Goal: Task Accomplishment & Management: Use online tool/utility

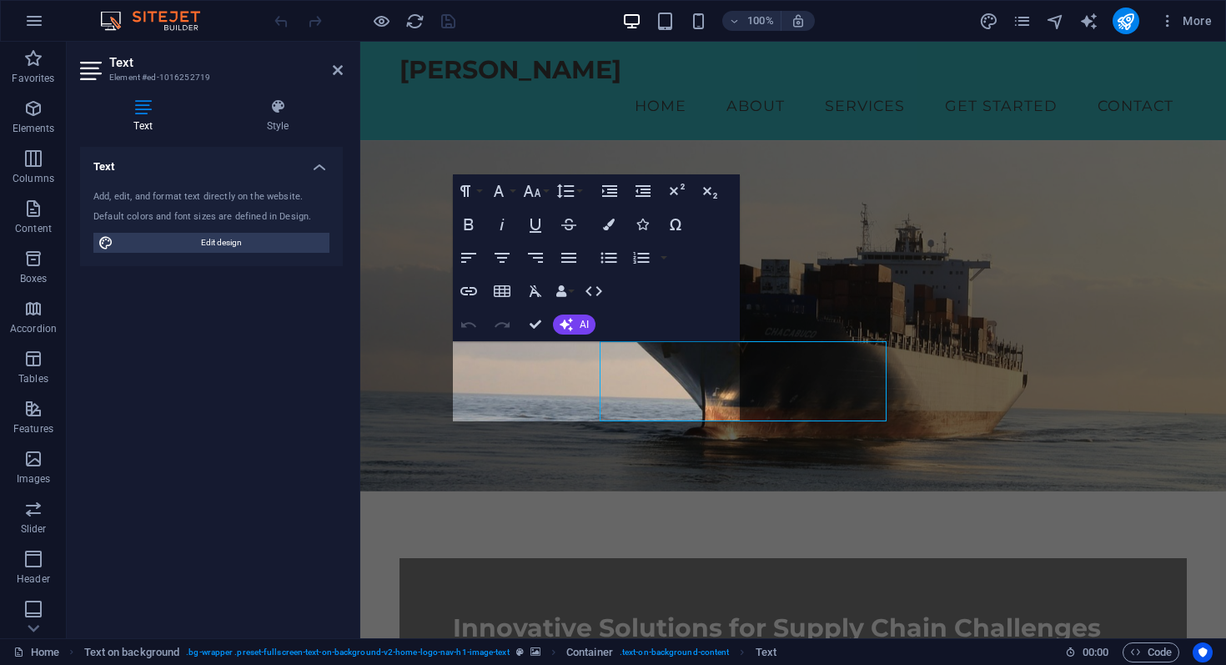
click at [335, 349] on div "Text Element #ed-1016252719 Text Style Text Add, edit, and format text directly…" at bounding box center [646, 340] width 1159 height 596
click at [499, 657] on p "At [GEOGRAPHIC_DATA] Nkatula, we support organizations in developing, testing, …" at bounding box center [793, 677] width 680 height 40
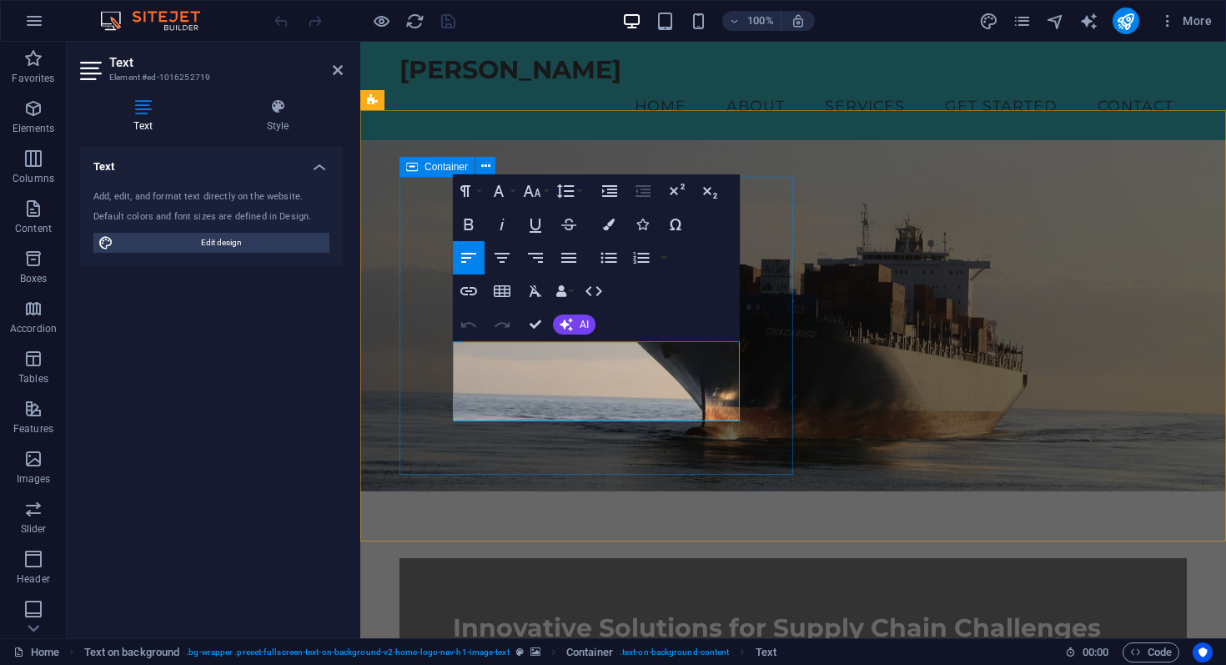
drag, startPoint x: 472, startPoint y: 349, endPoint x: 434, endPoint y: 349, distance: 38.4
click at [434, 558] on div "Innovative Solutions for Supply Chain Challenges At [GEOGRAPHIC_DATA] Nkatula, …" at bounding box center [792, 654] width 787 height 193
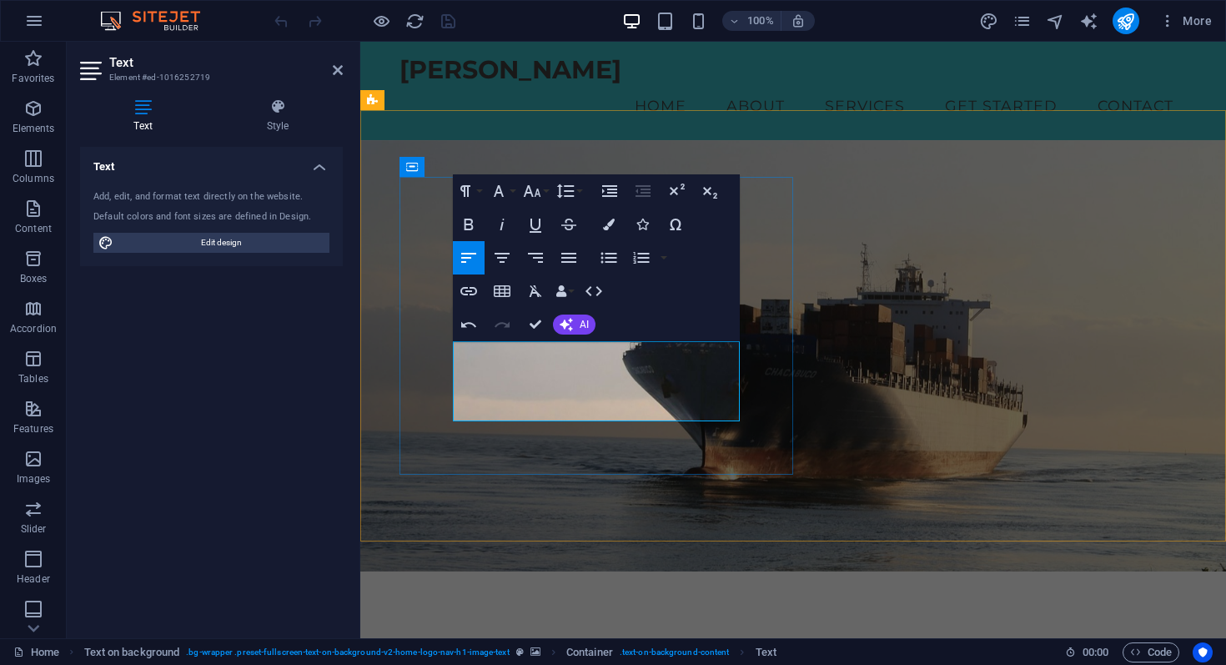
drag, startPoint x: 569, startPoint y: 352, endPoint x: 549, endPoint y: 351, distance: 20.0
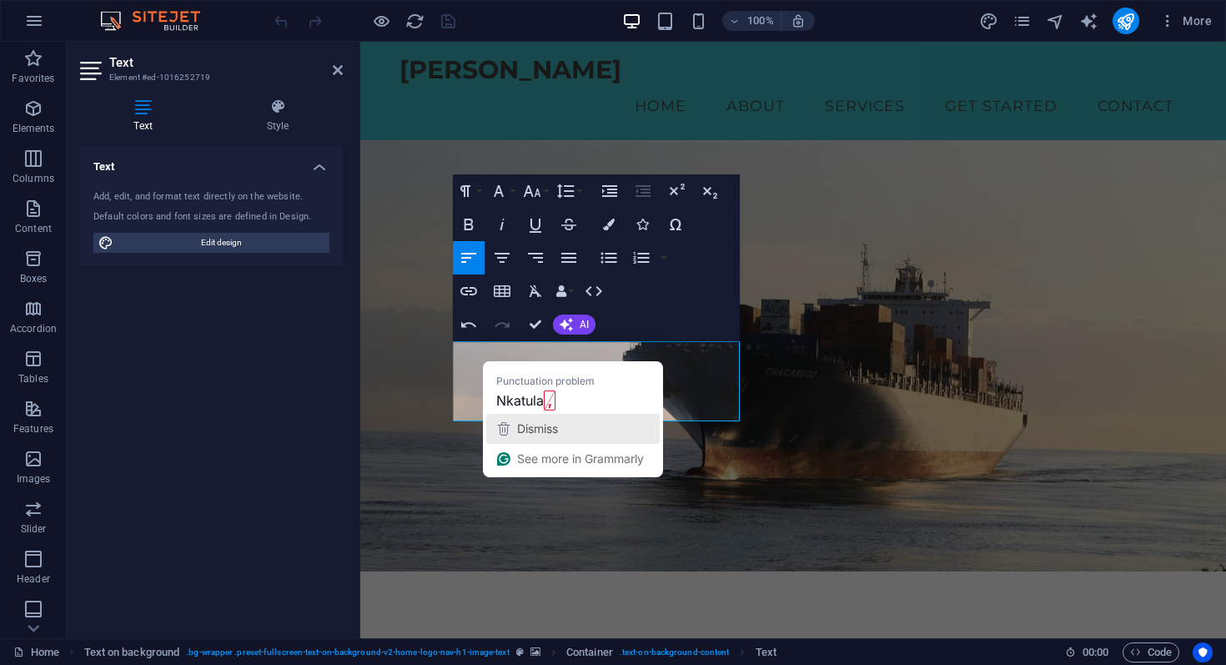
click at [540, 430] on span "Dismiss" at bounding box center [537, 428] width 41 height 14
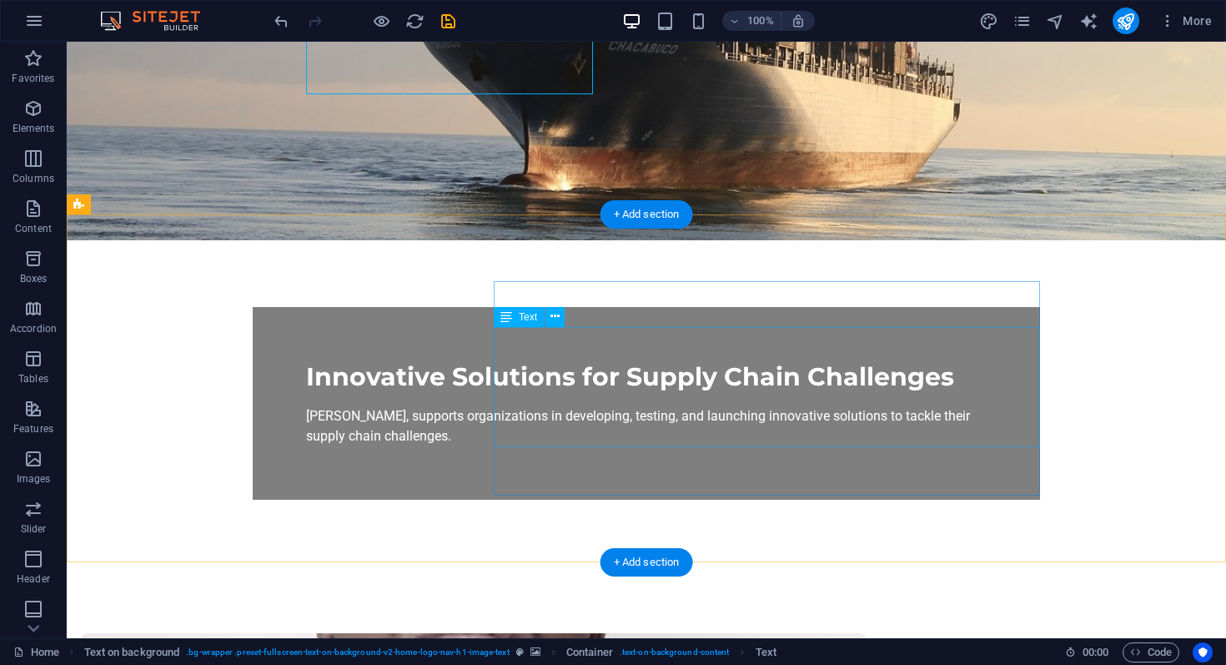
scroll to position [342, 0]
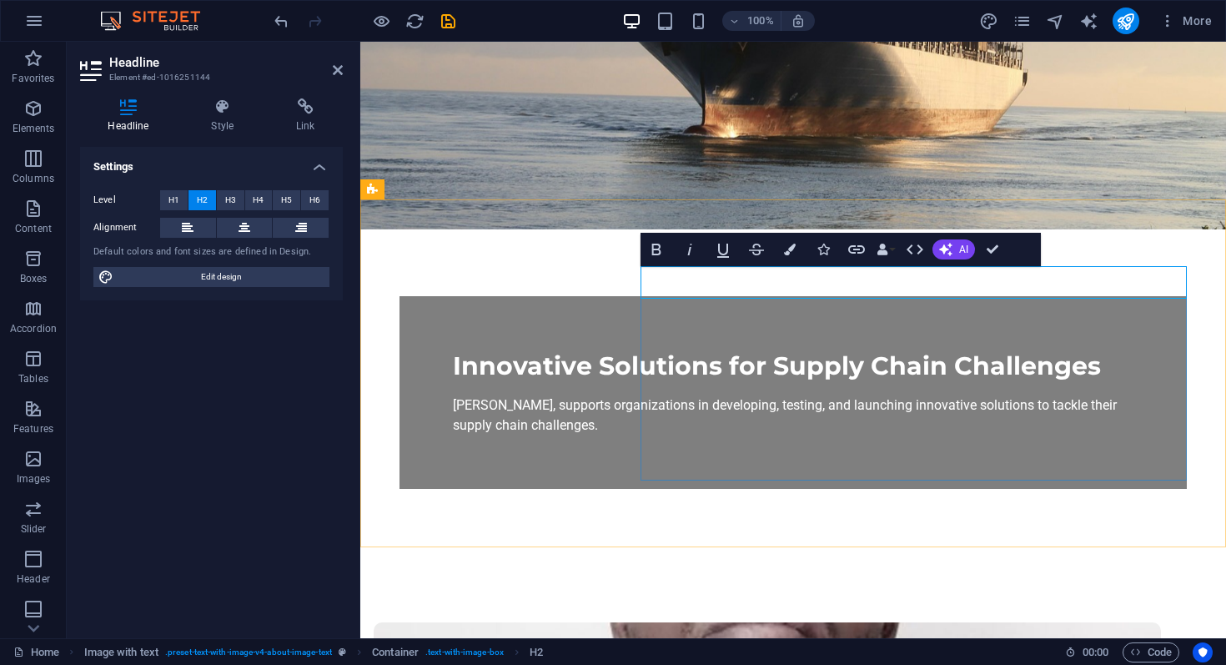
drag, startPoint x: 730, startPoint y: 275, endPoint x: 764, endPoint y: 281, distance: 33.9
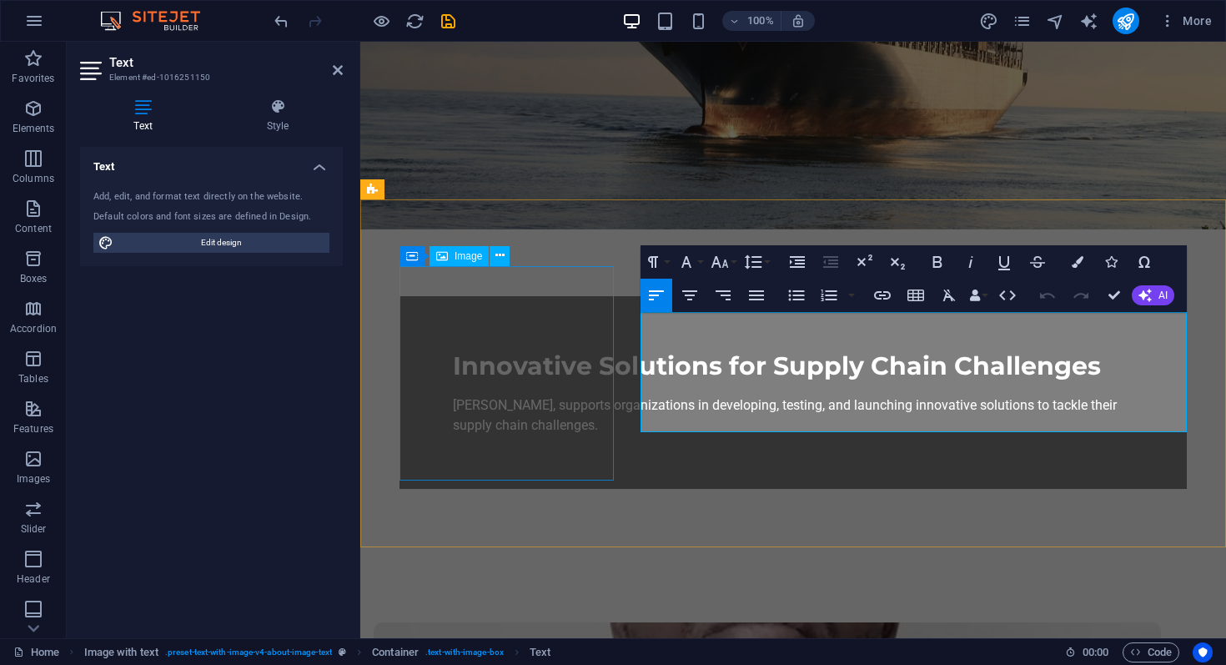
drag, startPoint x: 715, startPoint y: 324, endPoint x: 607, endPoint y: 323, distance: 108.4
drag, startPoint x: 790, startPoint y: 324, endPoint x: 734, endPoint y: 325, distance: 55.9
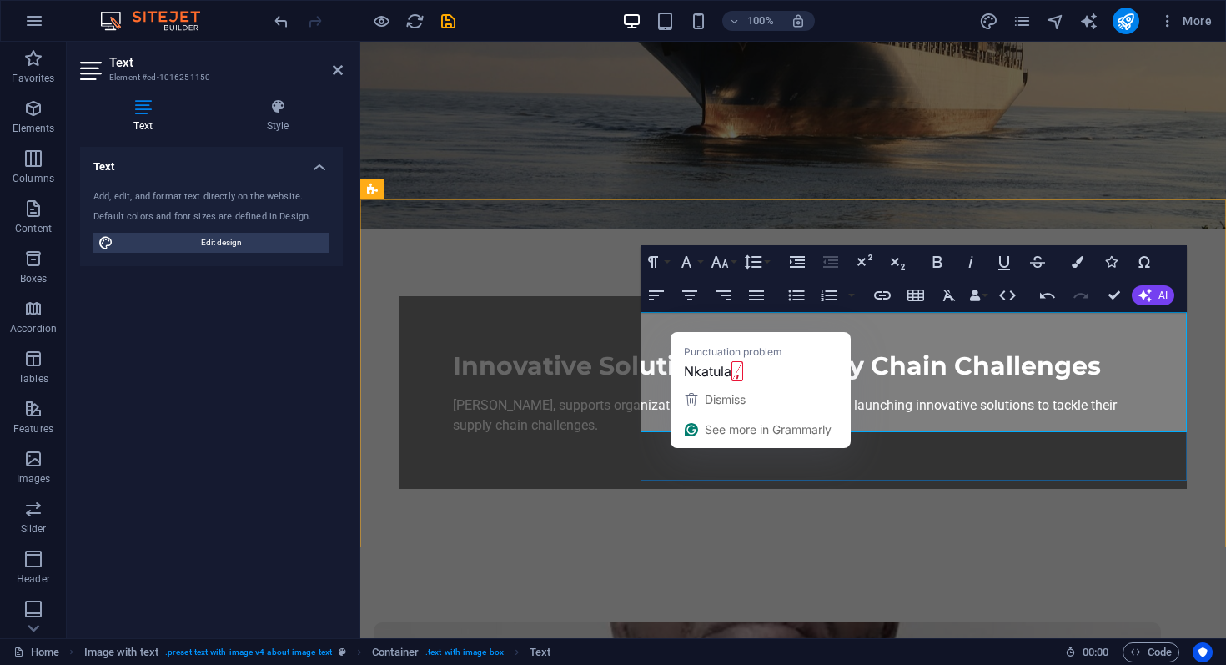
click at [713, 389] on div "Dismiss" at bounding box center [723, 399] width 44 height 25
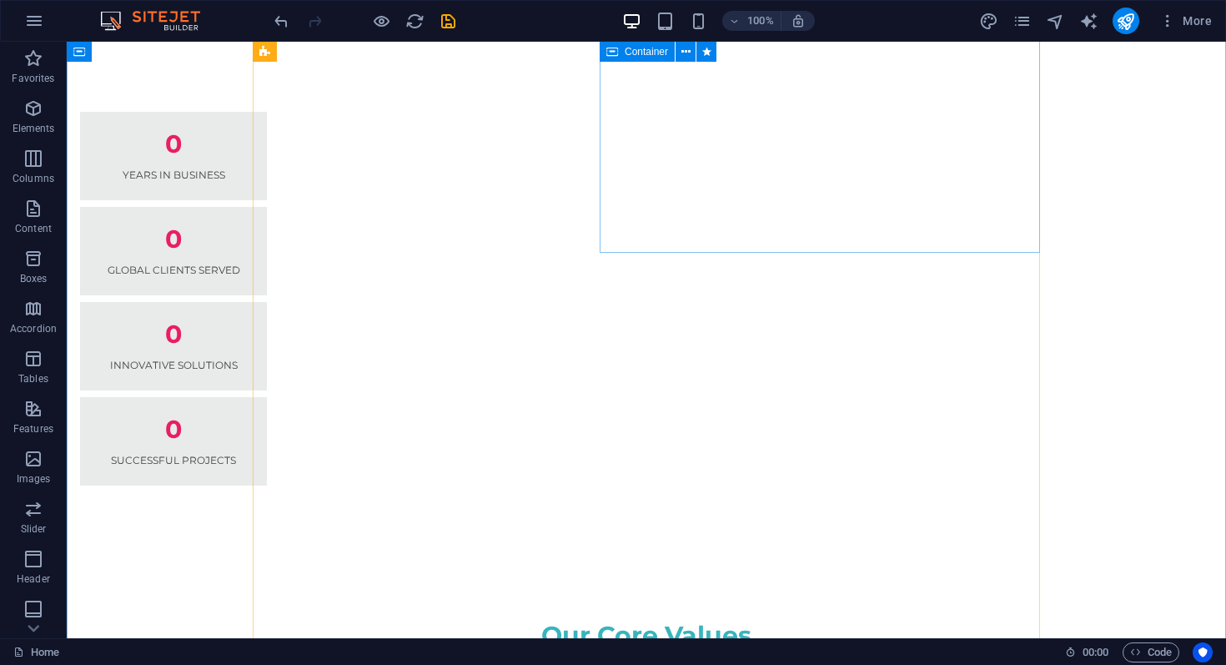
scroll to position [1617, 0]
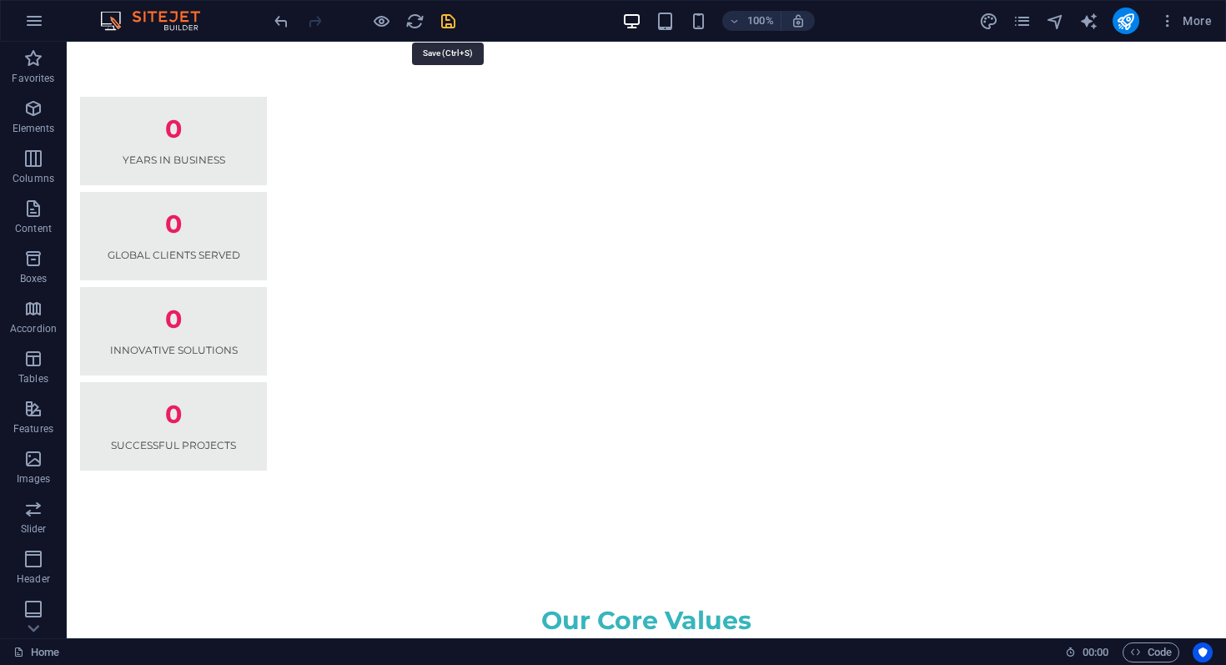
click at [453, 25] on icon "save" at bounding box center [448, 21] width 19 height 19
checkbox input "false"
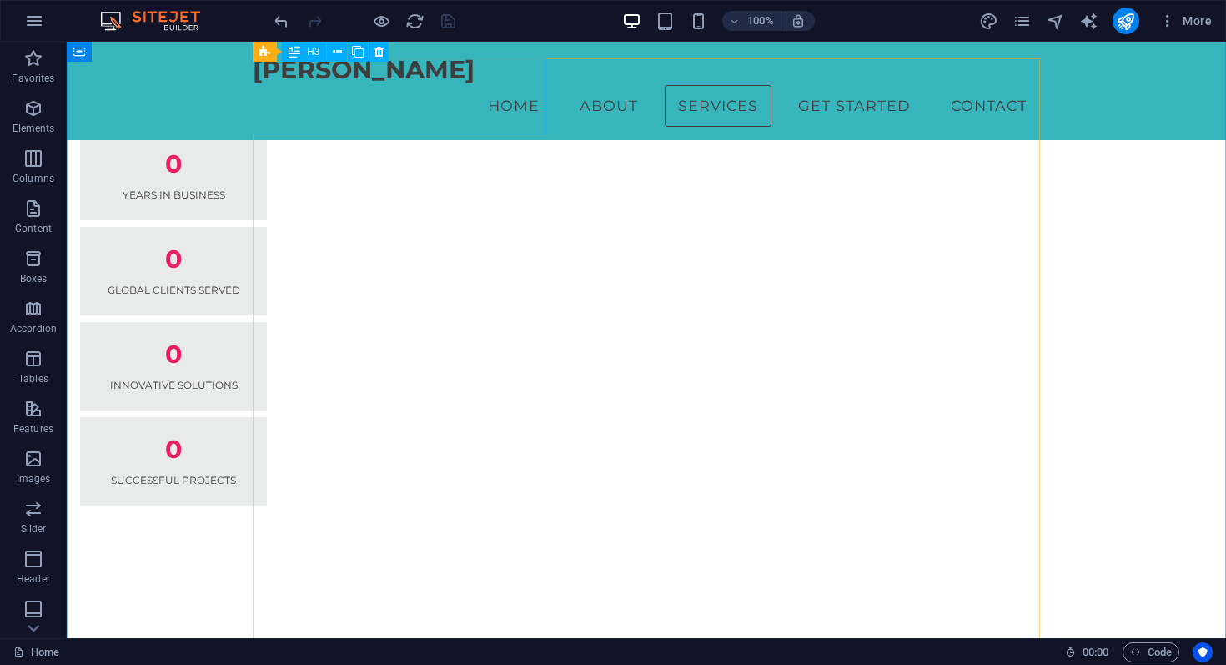
scroll to position [1532, 0]
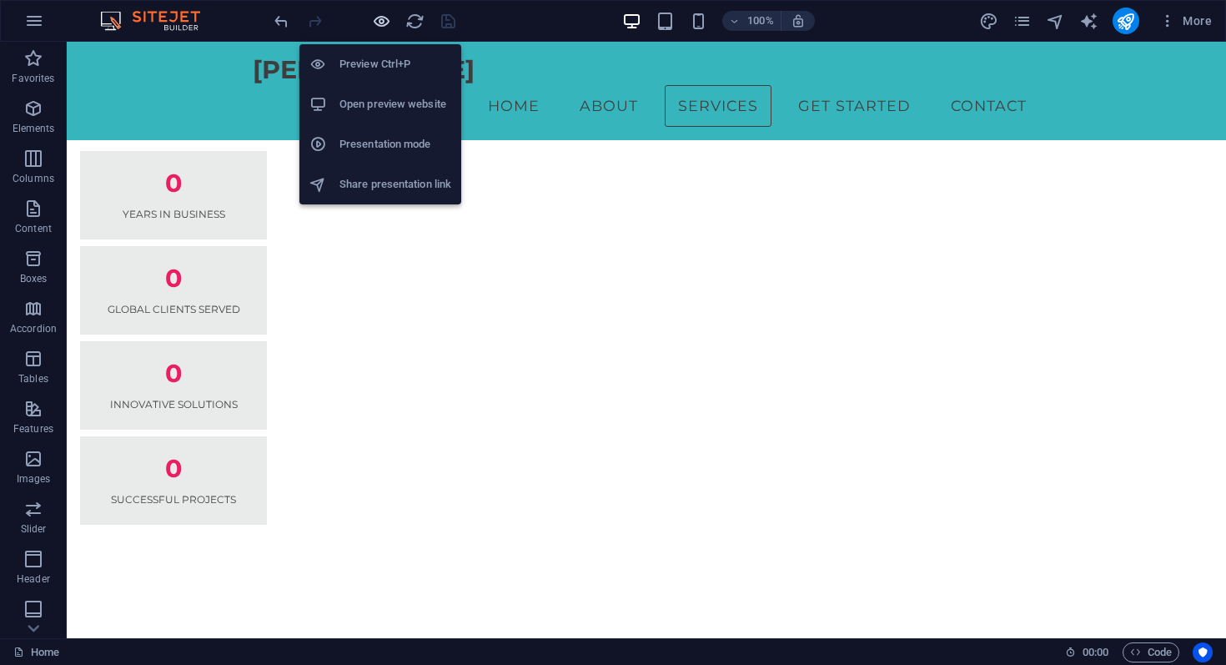
click at [377, 23] on icon "button" at bounding box center [381, 21] width 19 height 19
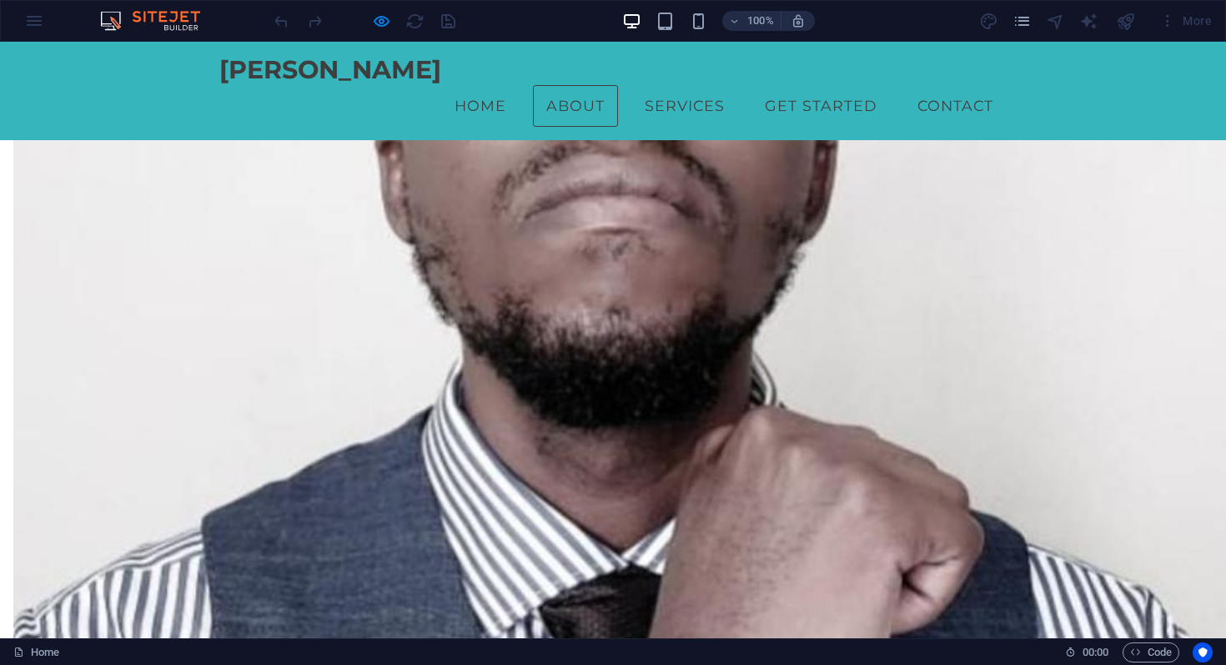
scroll to position [937, 0]
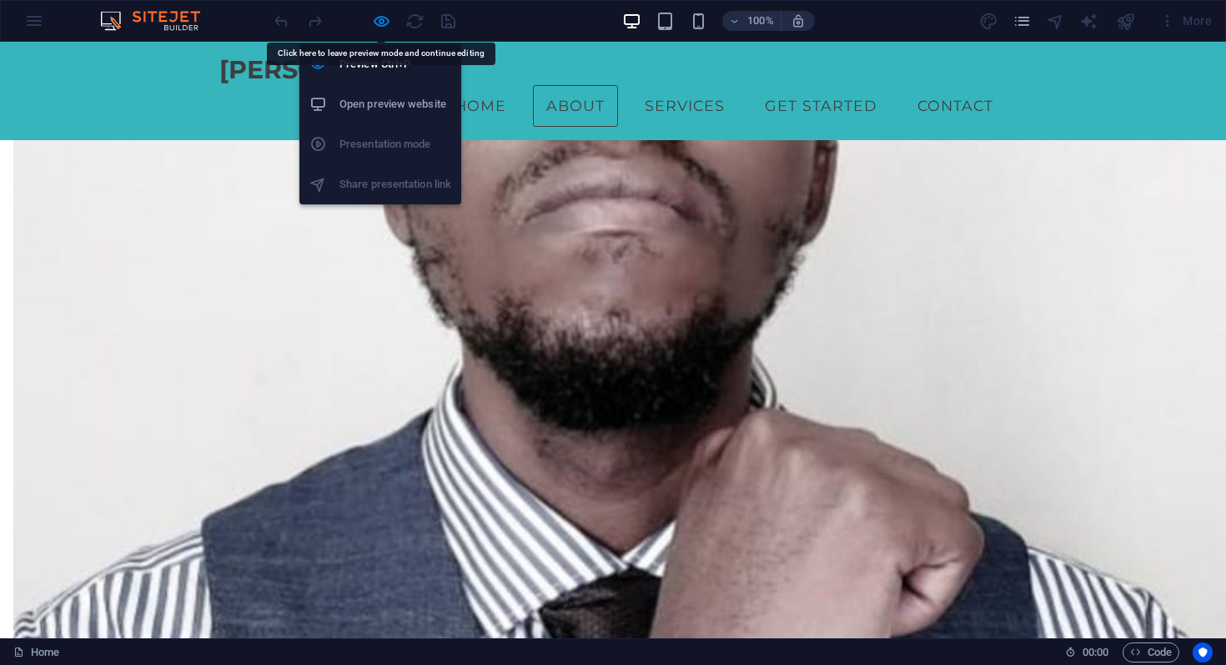
click at [380, 23] on icon "button" at bounding box center [381, 21] width 19 height 19
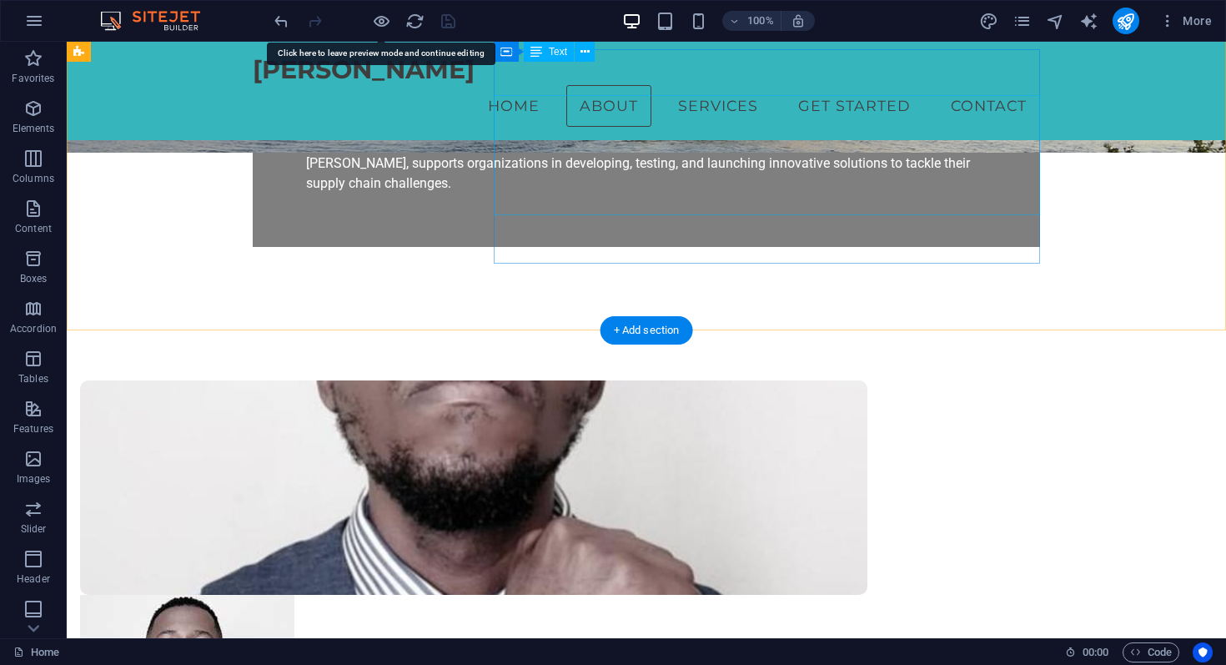
scroll to position [542, 0]
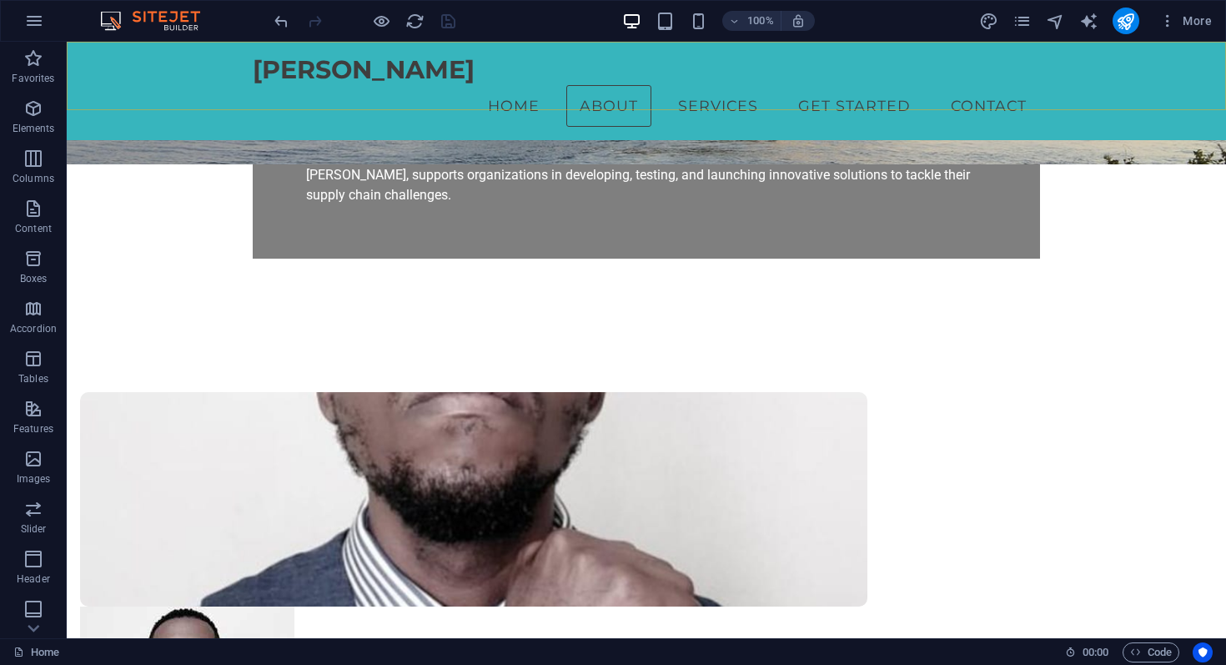
click at [174, 65] on div "[GEOGRAPHIC_DATA] Nkatula Home About Services Get Started Contact" at bounding box center [646, 91] width 1159 height 98
select select "header"
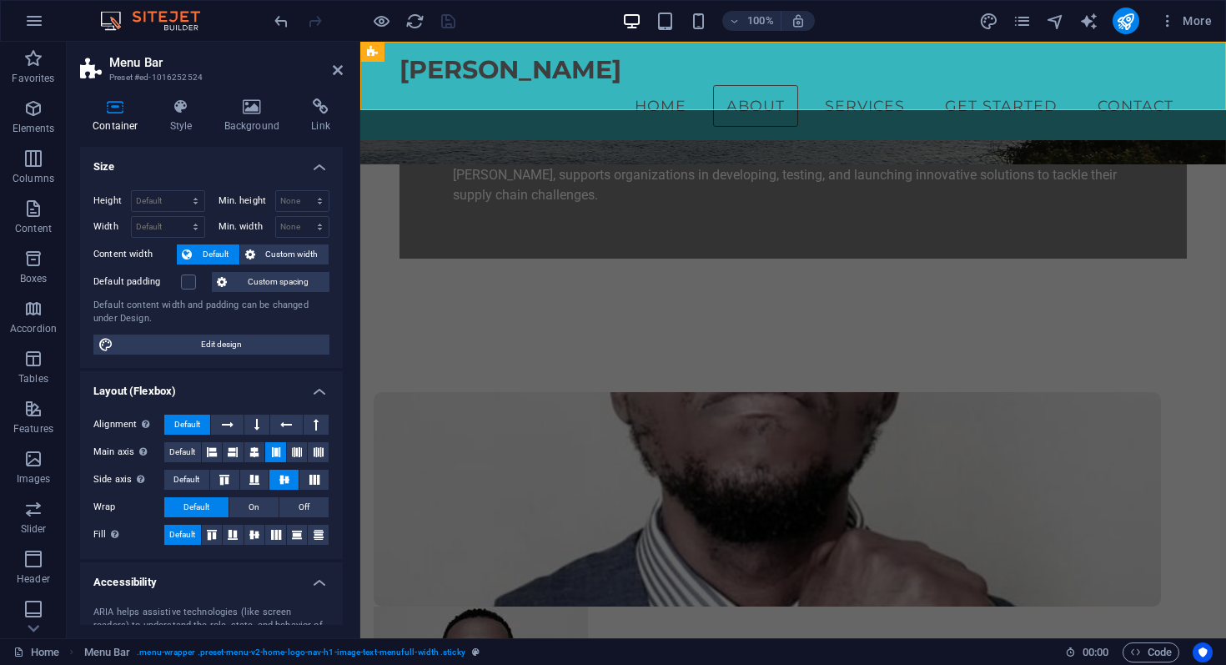
scroll to position [0, 0]
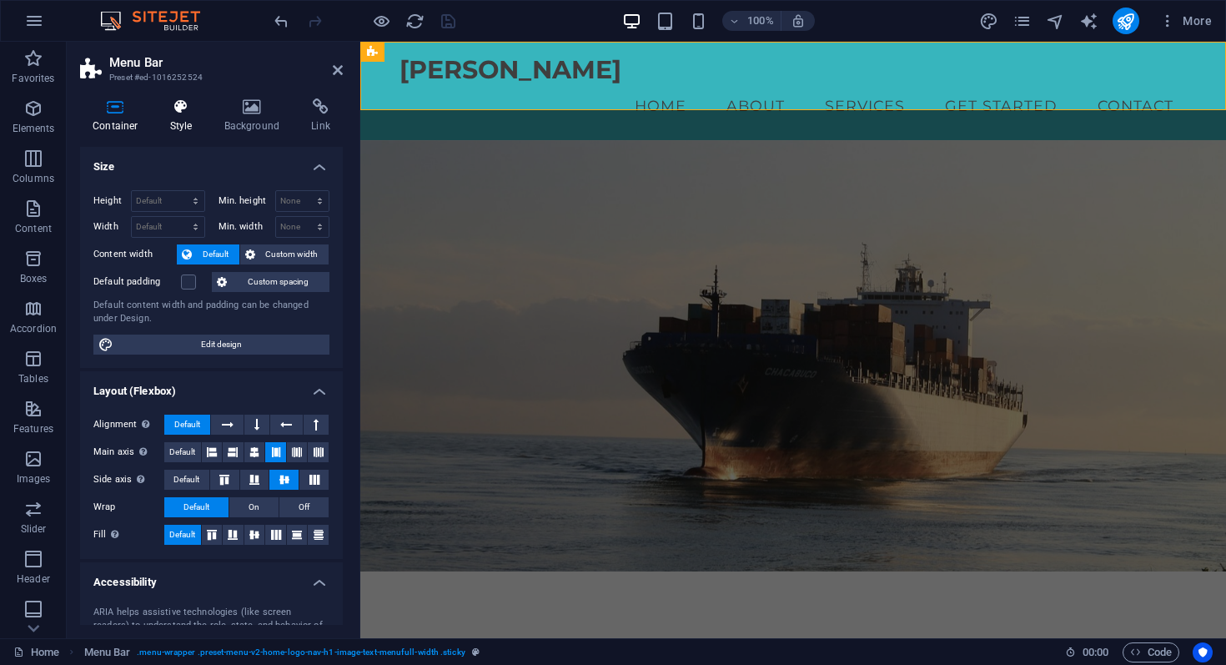
click at [181, 111] on icon at bounding box center [182, 106] width 48 height 17
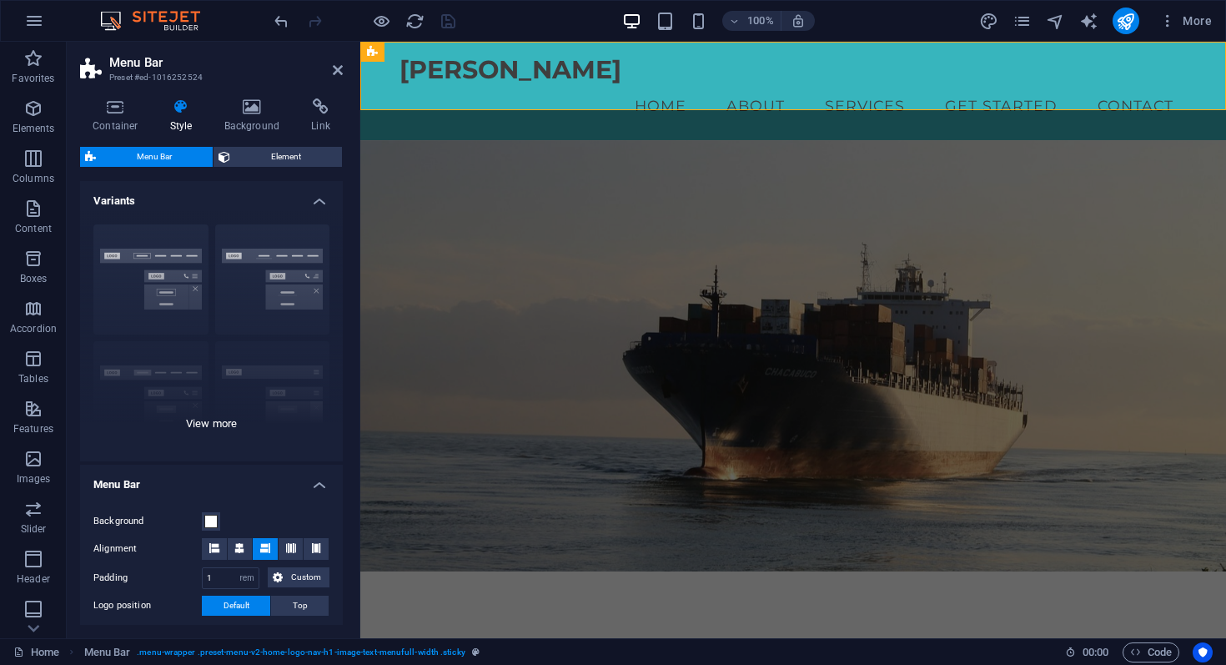
click at [255, 264] on div "Border Centered Default Fixed Loki Trigger Wide XXL" at bounding box center [211, 336] width 263 height 250
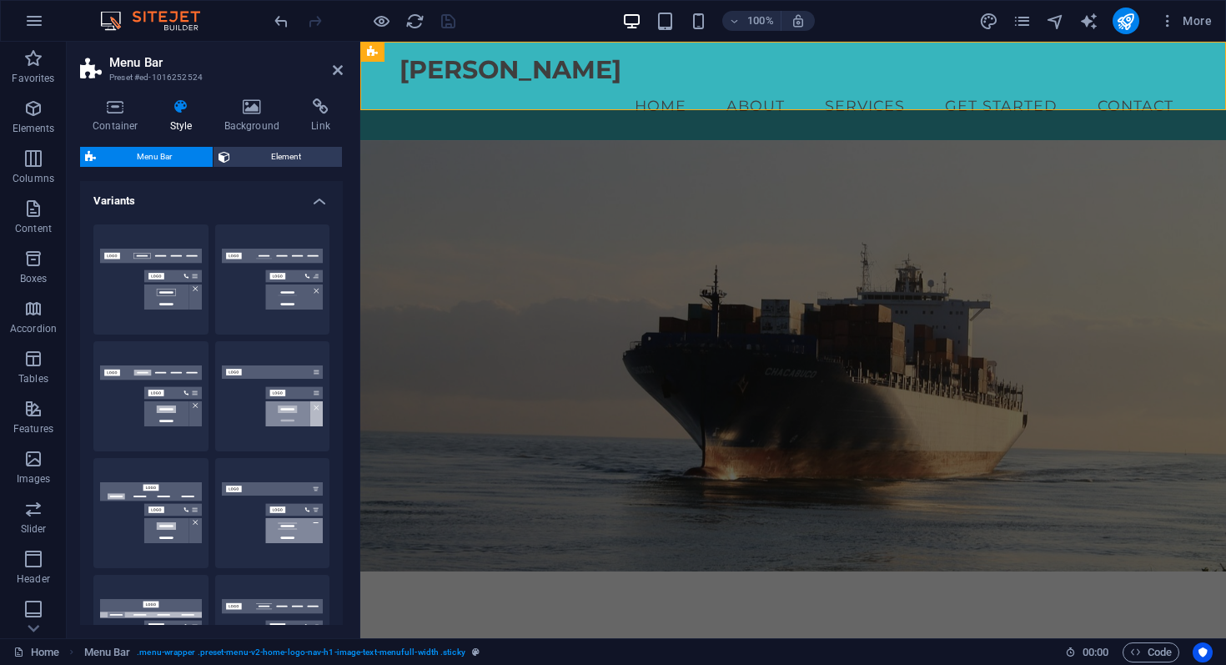
click at [255, 264] on button "Centered" at bounding box center [272, 279] width 115 height 110
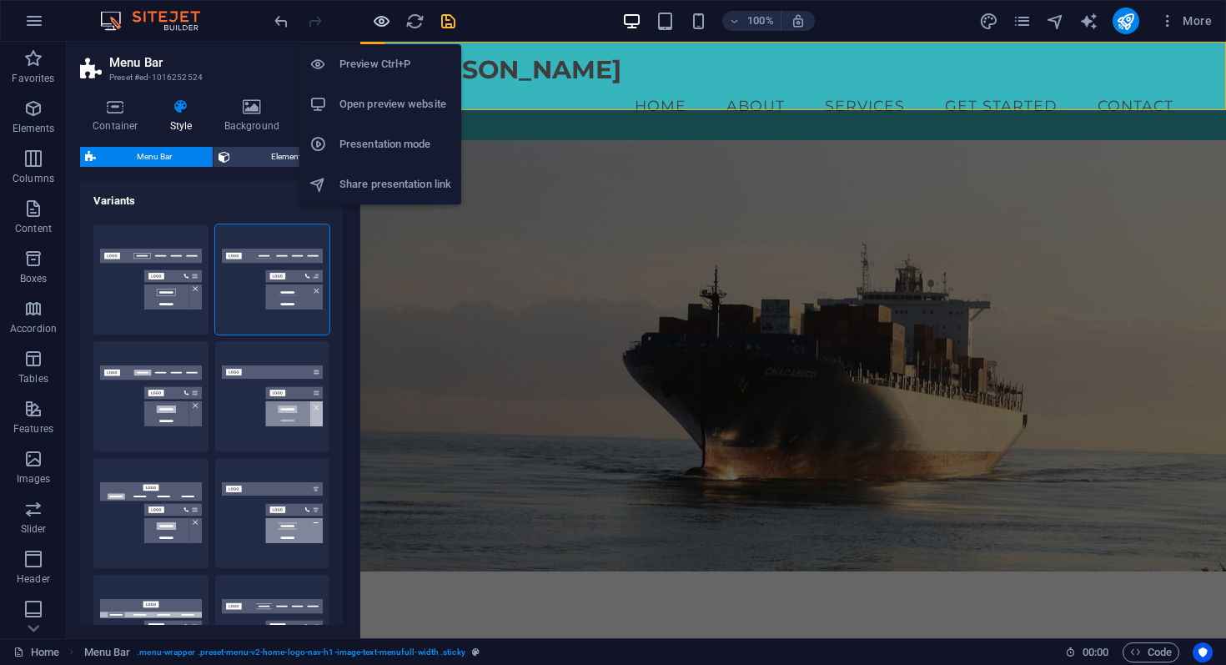
click at [382, 28] on icon "button" at bounding box center [381, 21] width 19 height 19
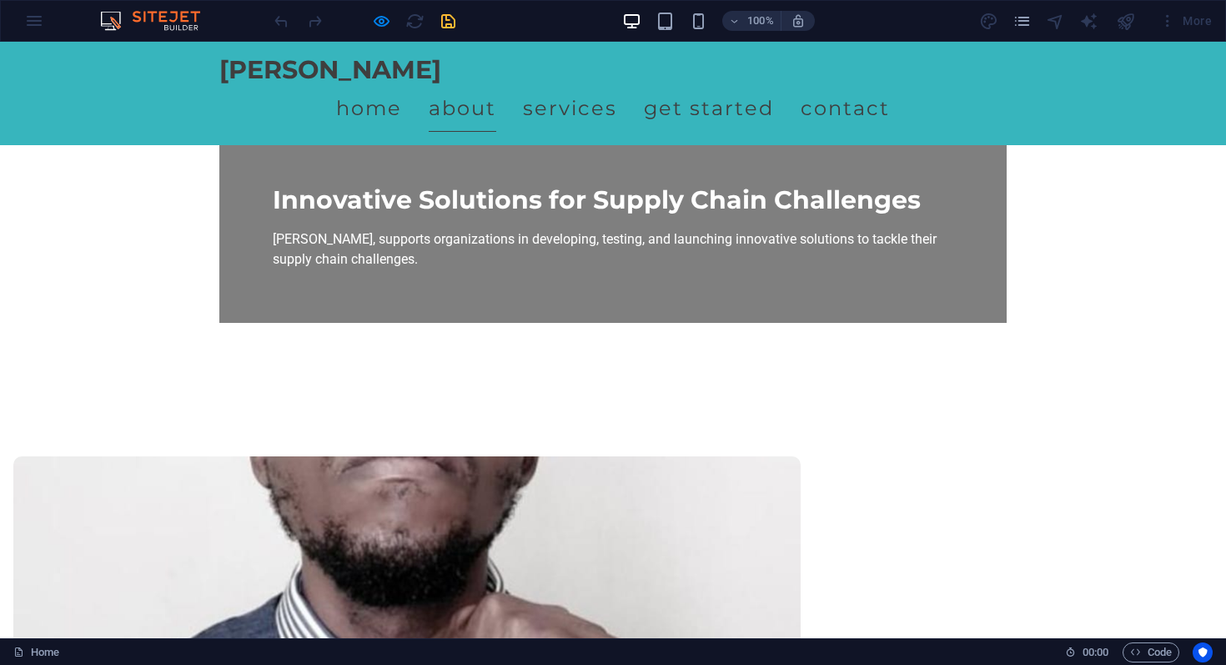
scroll to position [480, 0]
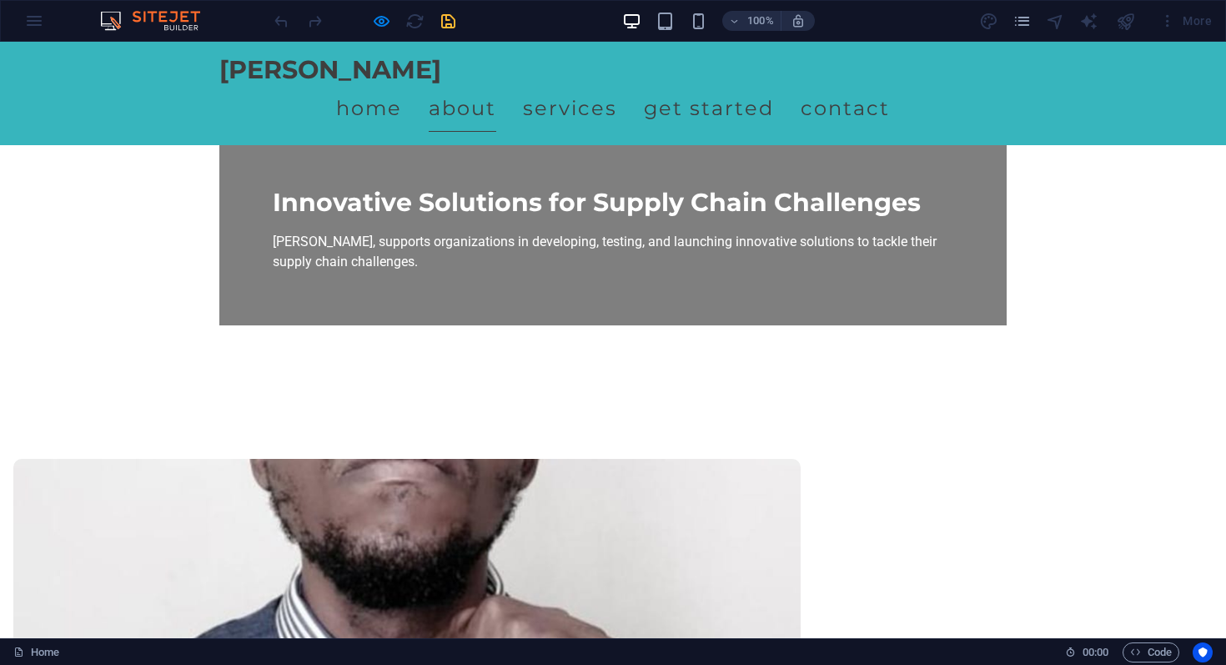
click at [496, 85] on link "About" at bounding box center [463, 108] width 68 height 47
click at [617, 86] on link "Services" at bounding box center [570, 108] width 94 height 47
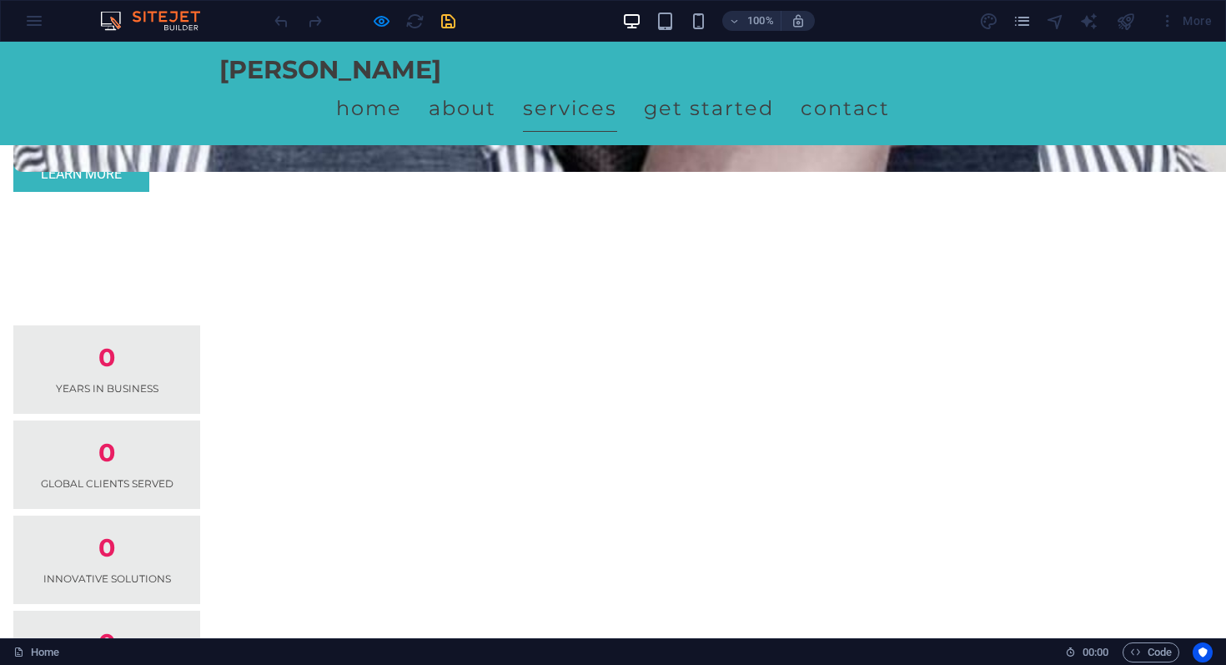
scroll to position [1362, 0]
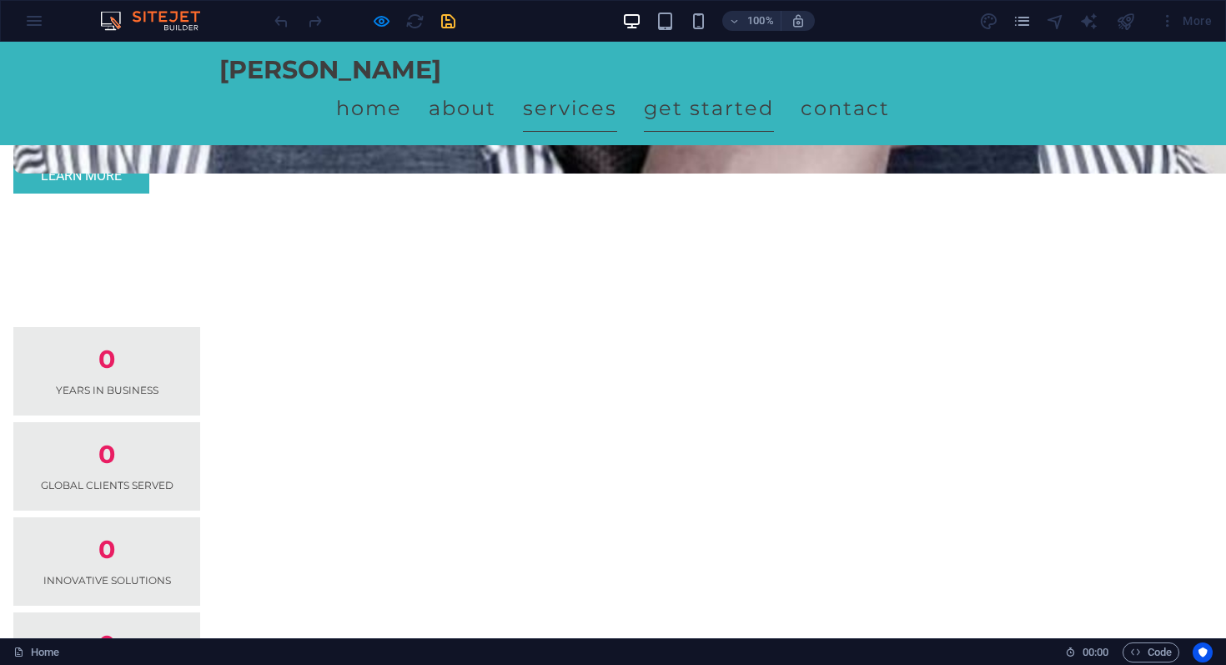
click at [774, 88] on link "Get Started" at bounding box center [709, 108] width 130 height 47
click at [774, 85] on link "Get Started" at bounding box center [709, 108] width 130 height 47
click at [890, 91] on link "Contact" at bounding box center [844, 108] width 89 height 47
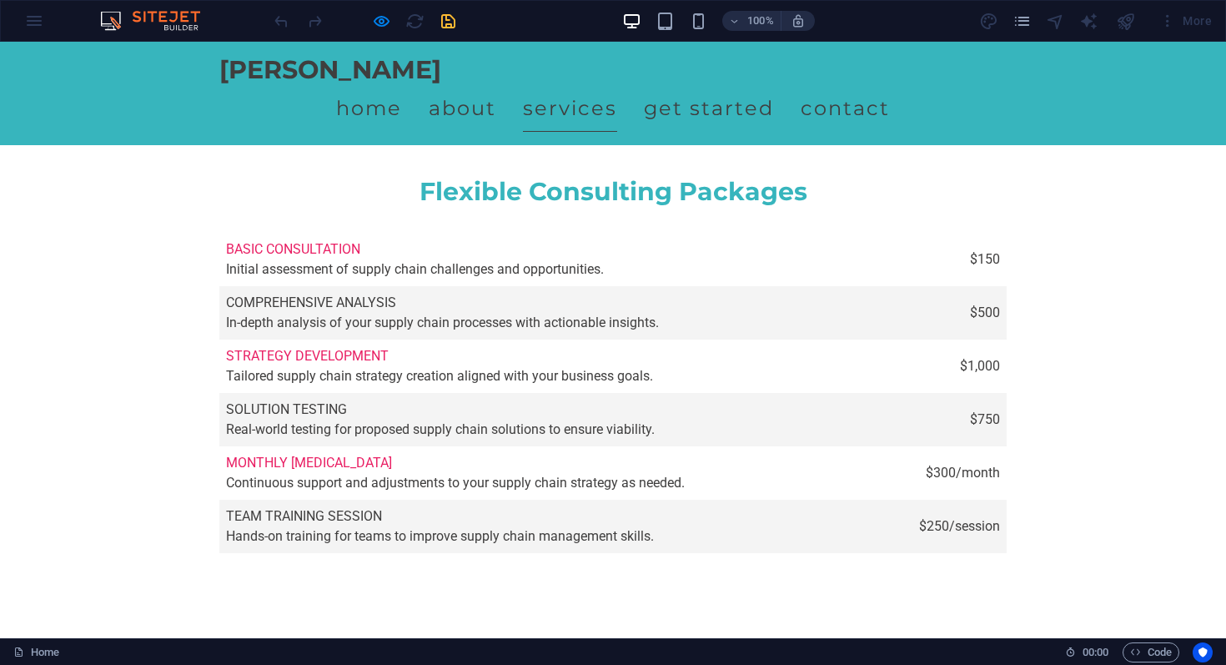
scroll to position [3787, 0]
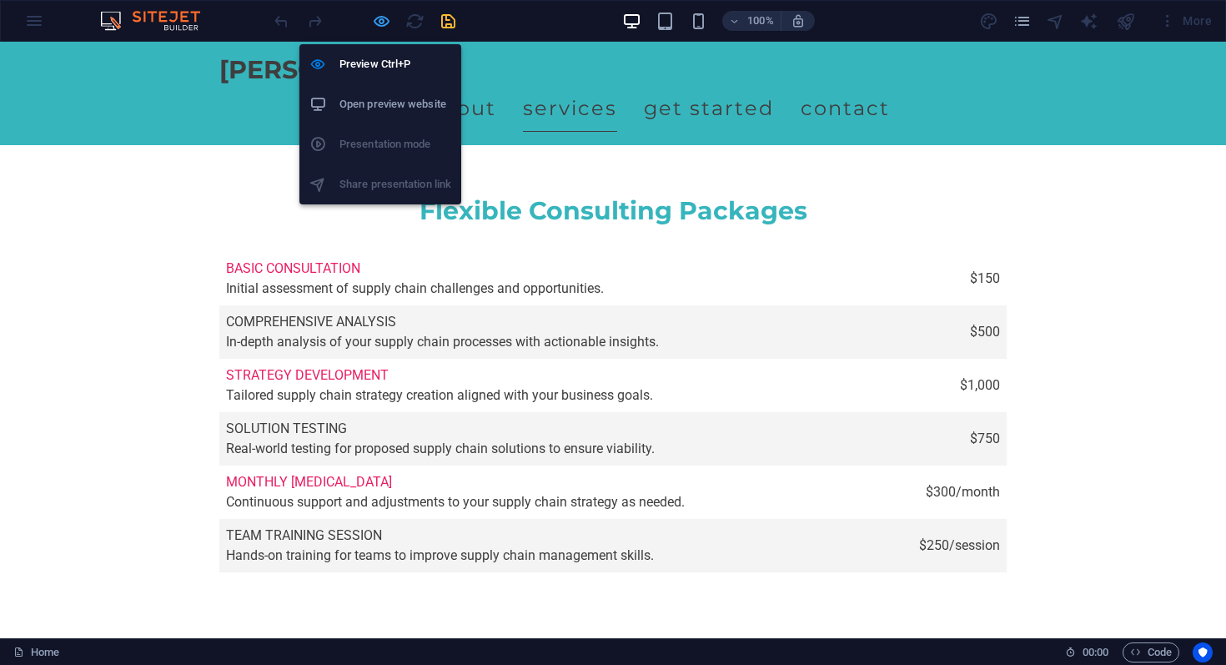
click at [381, 22] on icon "button" at bounding box center [381, 21] width 19 height 19
select select "rem"
select select "preset-menu-v2-home-logo-nav-h1-image-text-menufull-width"
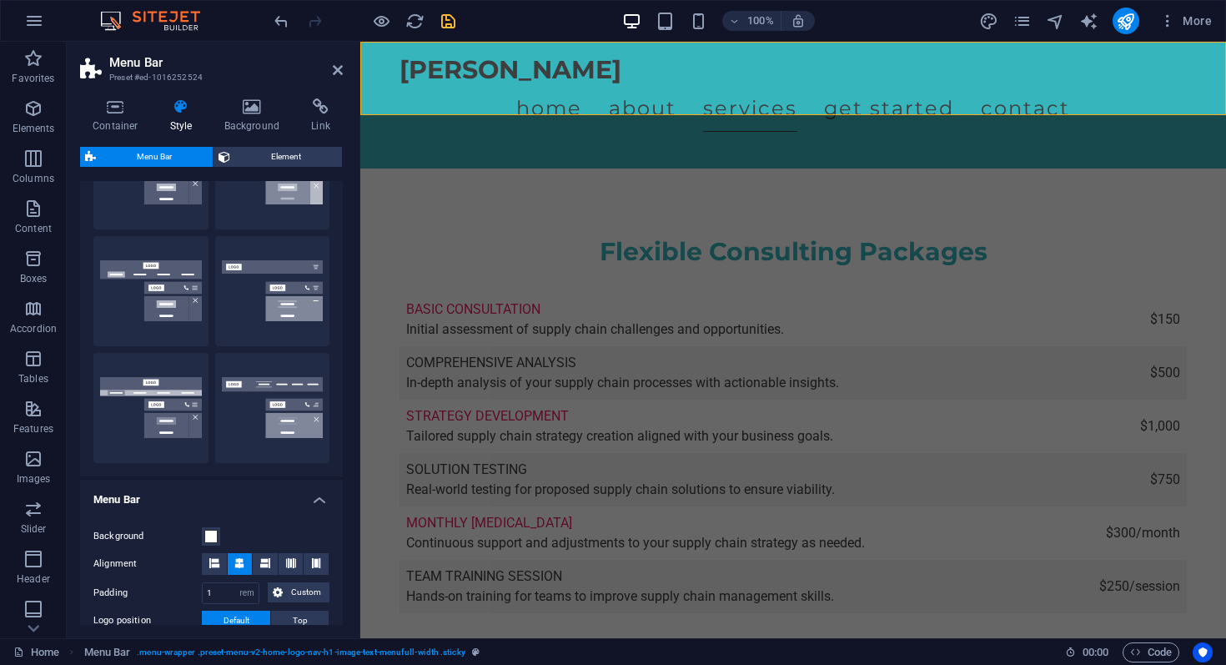
scroll to position [225, 0]
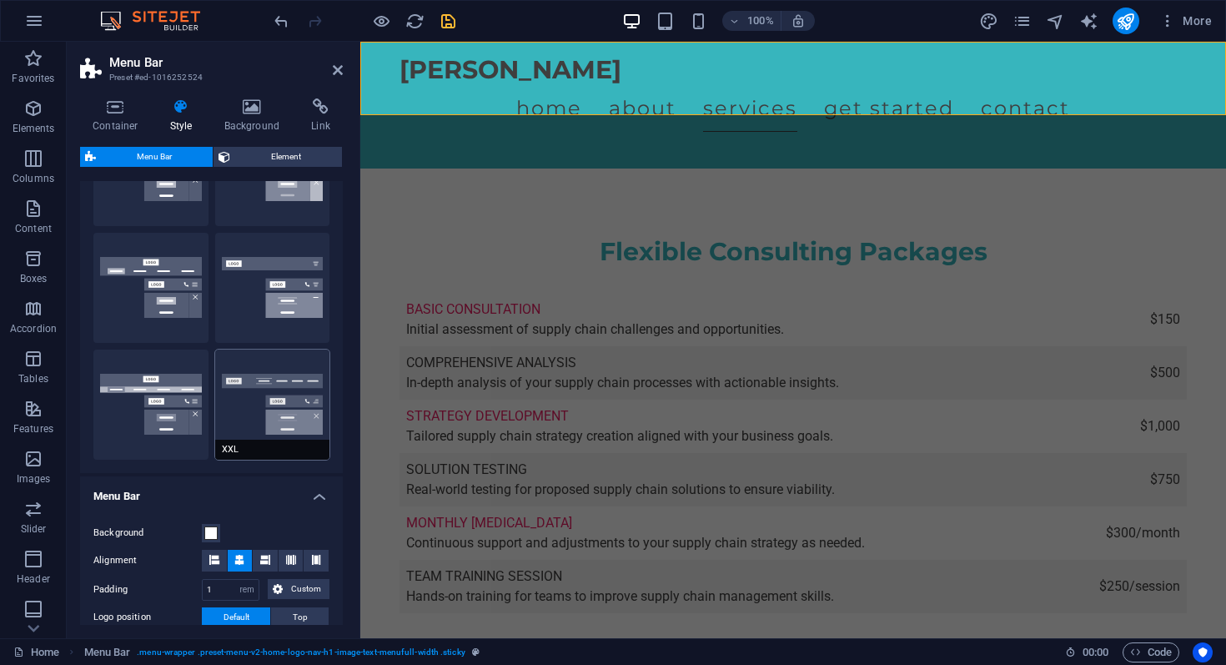
click at [282, 382] on button "XXL" at bounding box center [272, 404] width 115 height 110
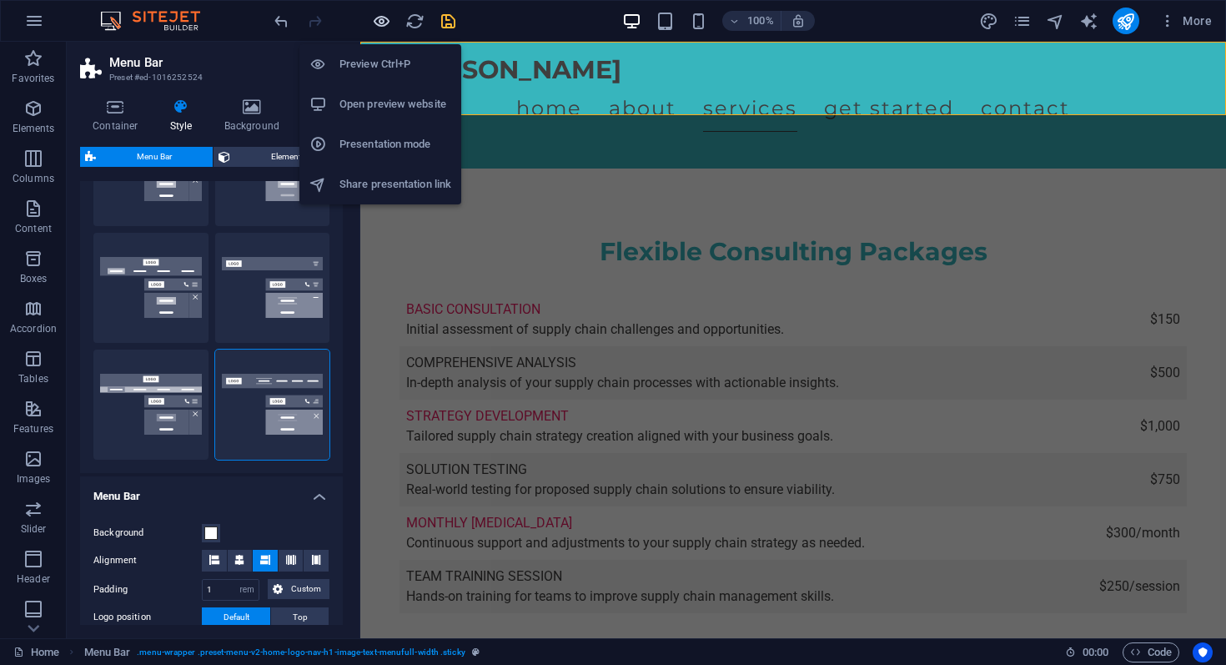
click at [380, 22] on icon "button" at bounding box center [381, 21] width 19 height 19
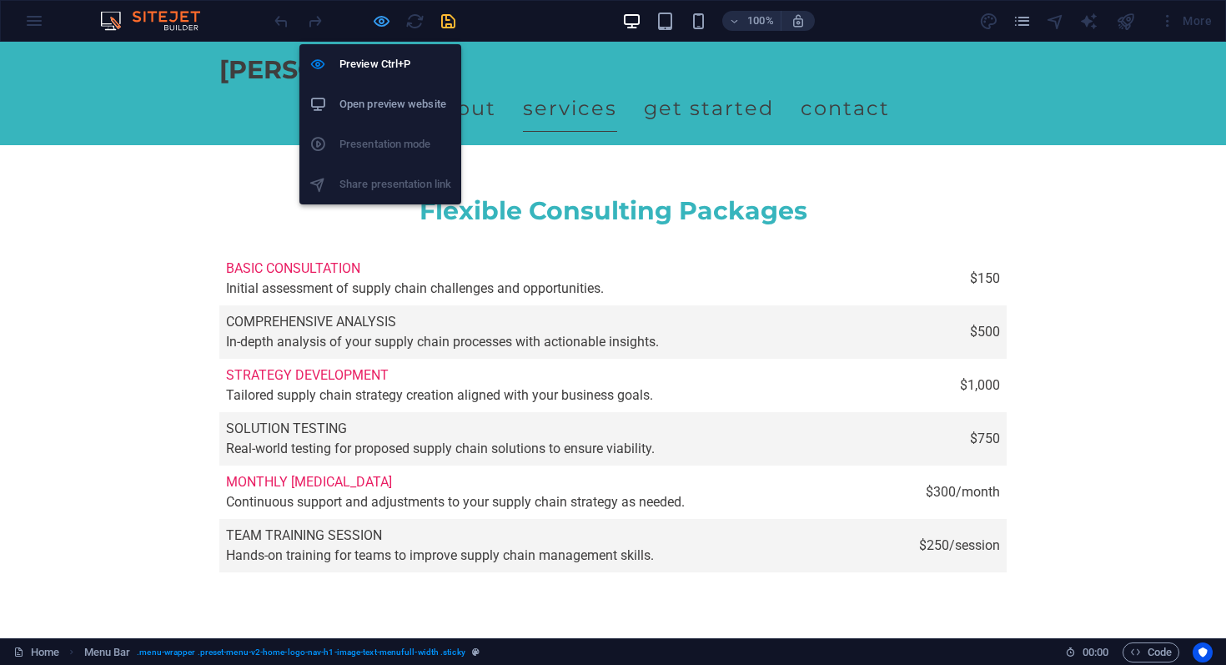
scroll to position [3808, 0]
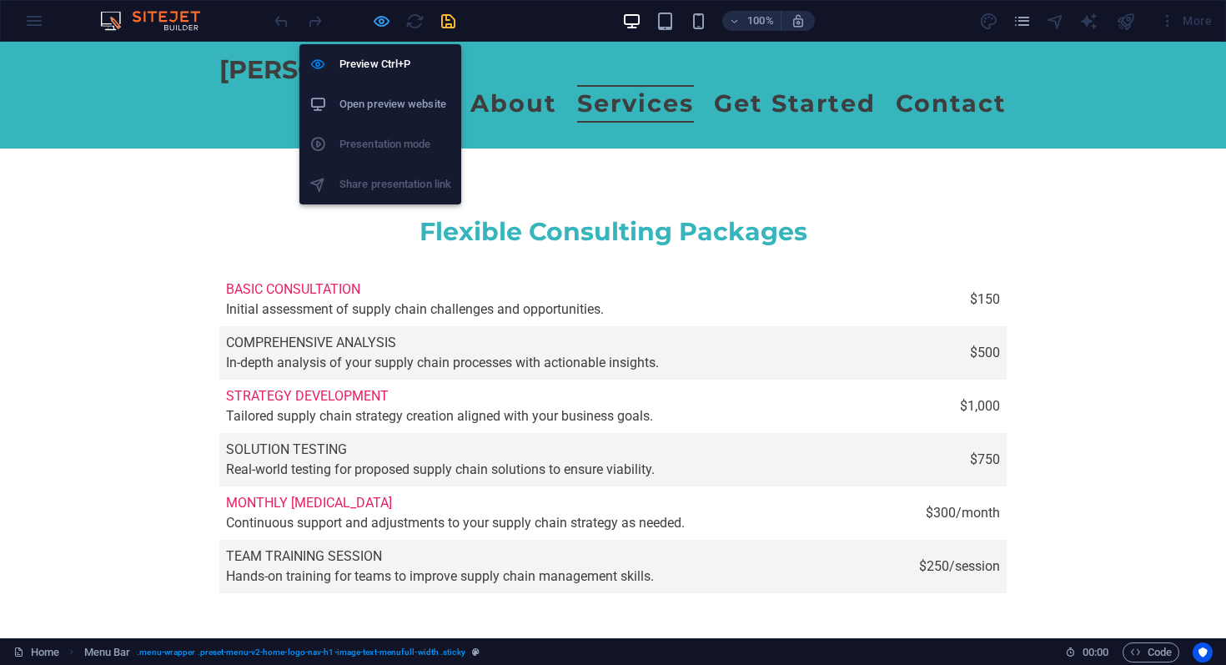
click at [379, 18] on icon "button" at bounding box center [381, 21] width 19 height 19
select select "rem"
select select "preset-menu-v2-home-logo-nav-h1-image-text-menufull-width"
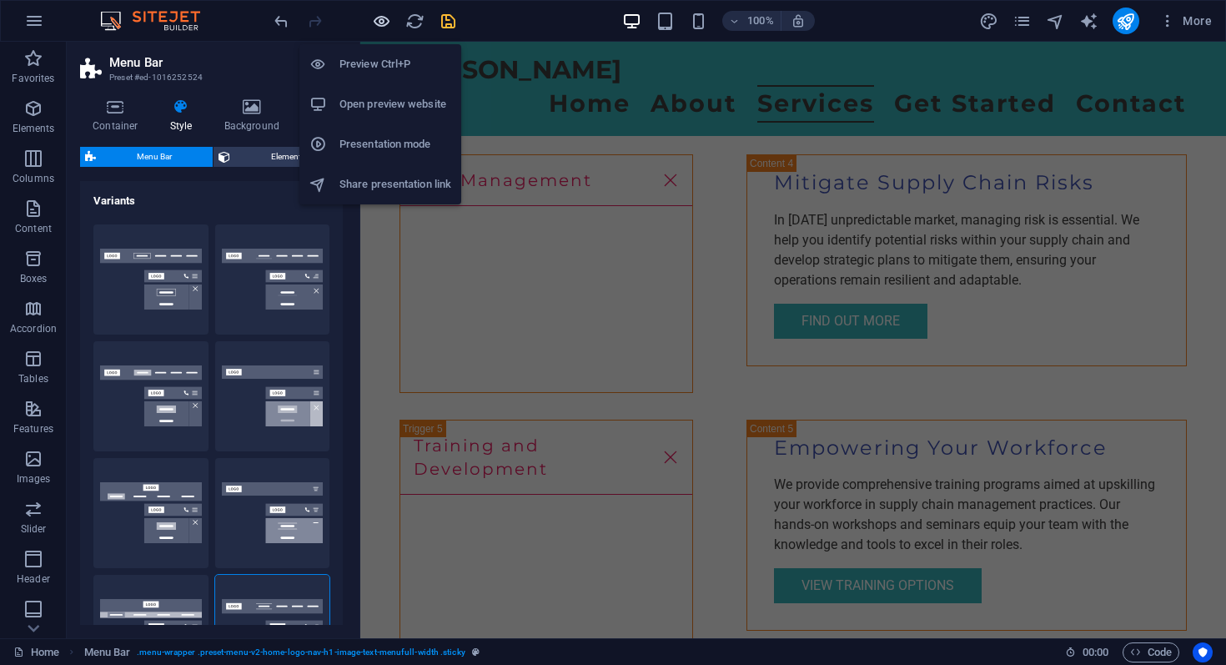
scroll to position [4897, 0]
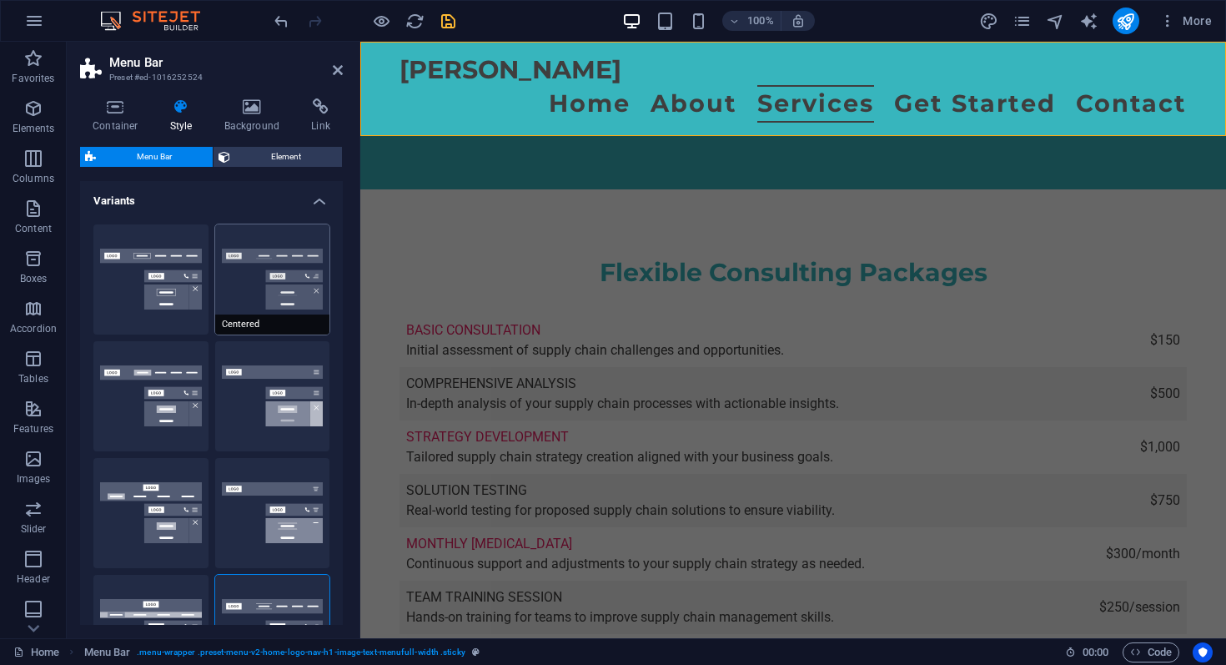
click at [262, 296] on button "Centered" at bounding box center [272, 279] width 115 height 110
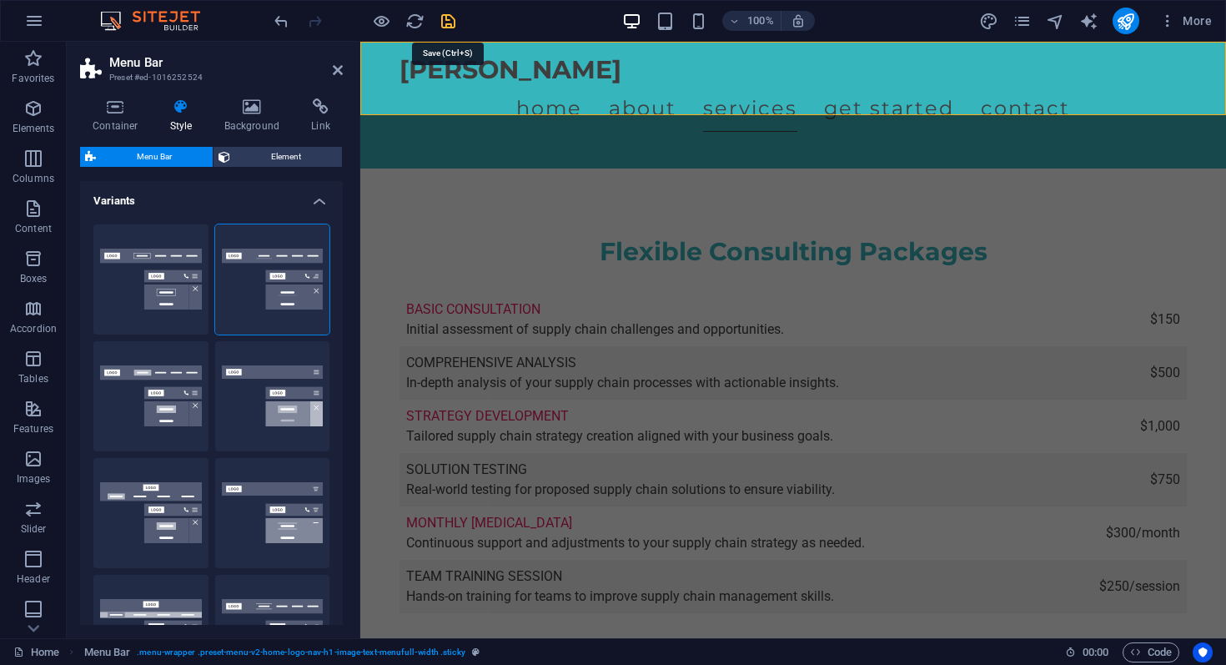
click at [442, 14] on icon "save" at bounding box center [448, 21] width 19 height 19
checkbox input "false"
select select "rem"
select select "preset-menu-v2-home-logo-nav-h1-image-text-menufull-width"
click at [385, 87] on div "[GEOGRAPHIC_DATA] Nkatula Home About Services Get Started Contact" at bounding box center [792, 93] width 865 height 103
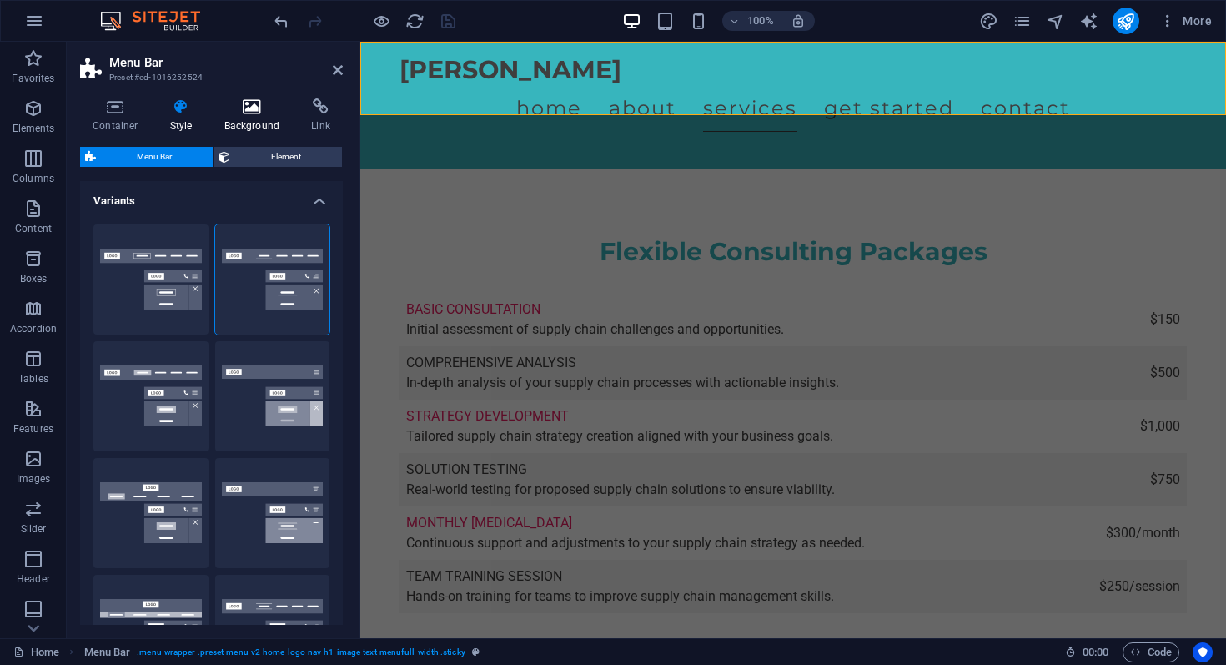
click at [277, 125] on h4 "Background" at bounding box center [256, 115] width 88 height 35
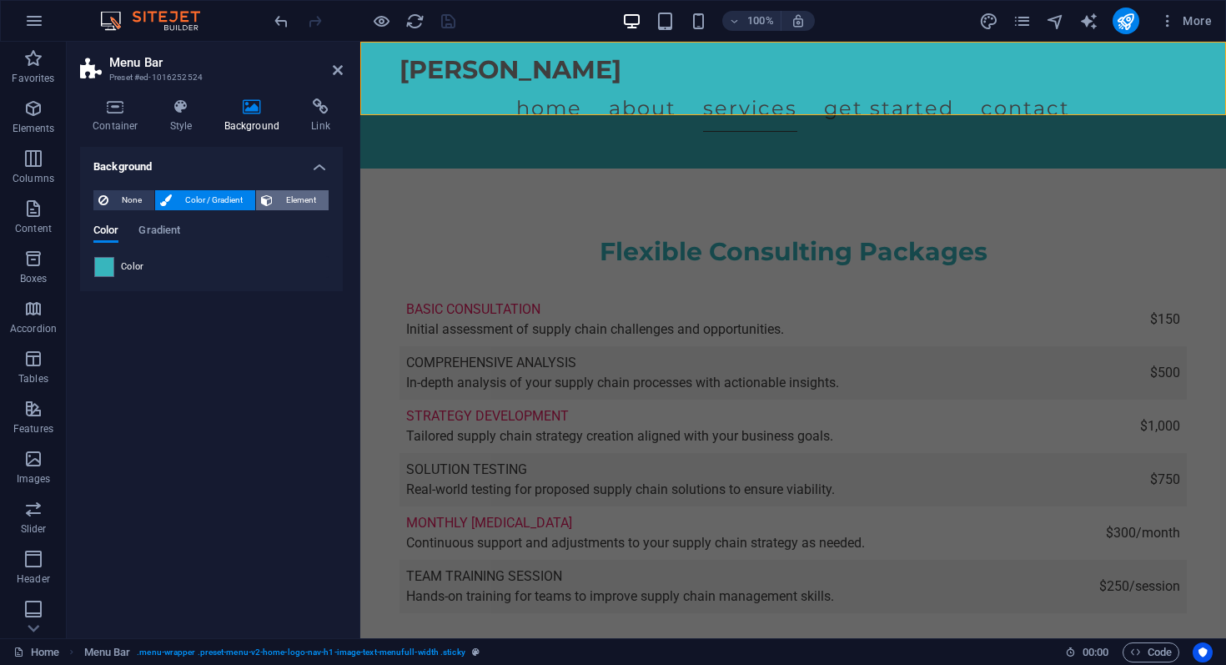
click at [294, 198] on span "Element" at bounding box center [301, 200] width 46 height 20
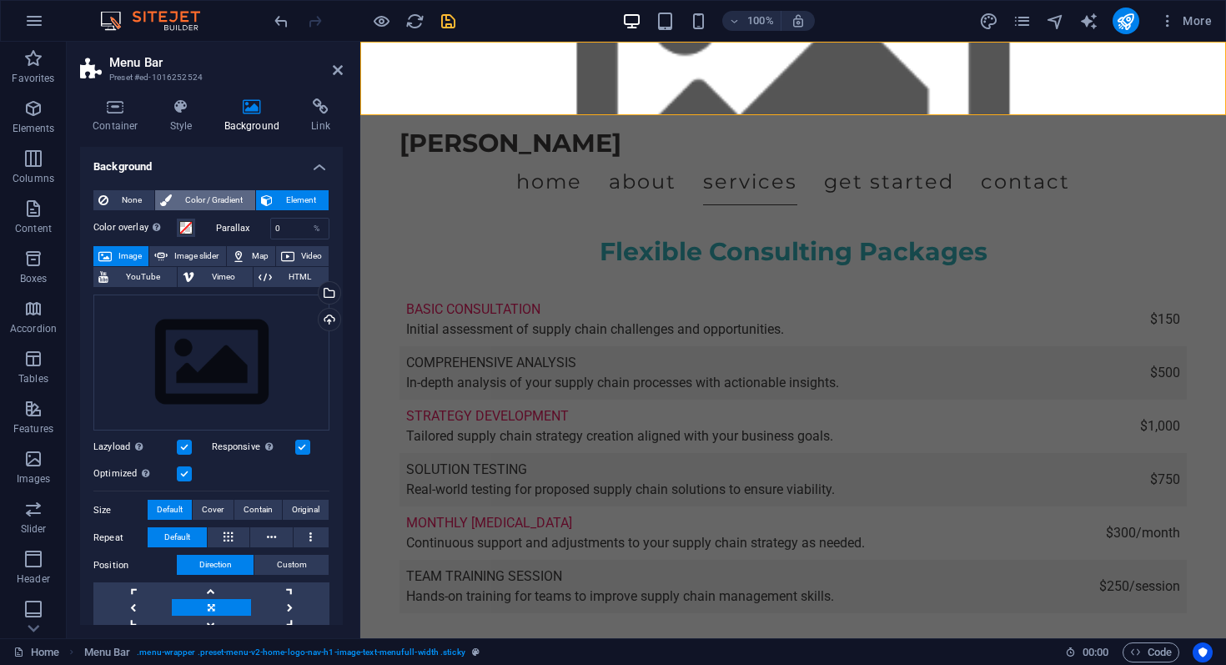
click at [233, 196] on span "Color / Gradient" at bounding box center [213, 200] width 73 height 20
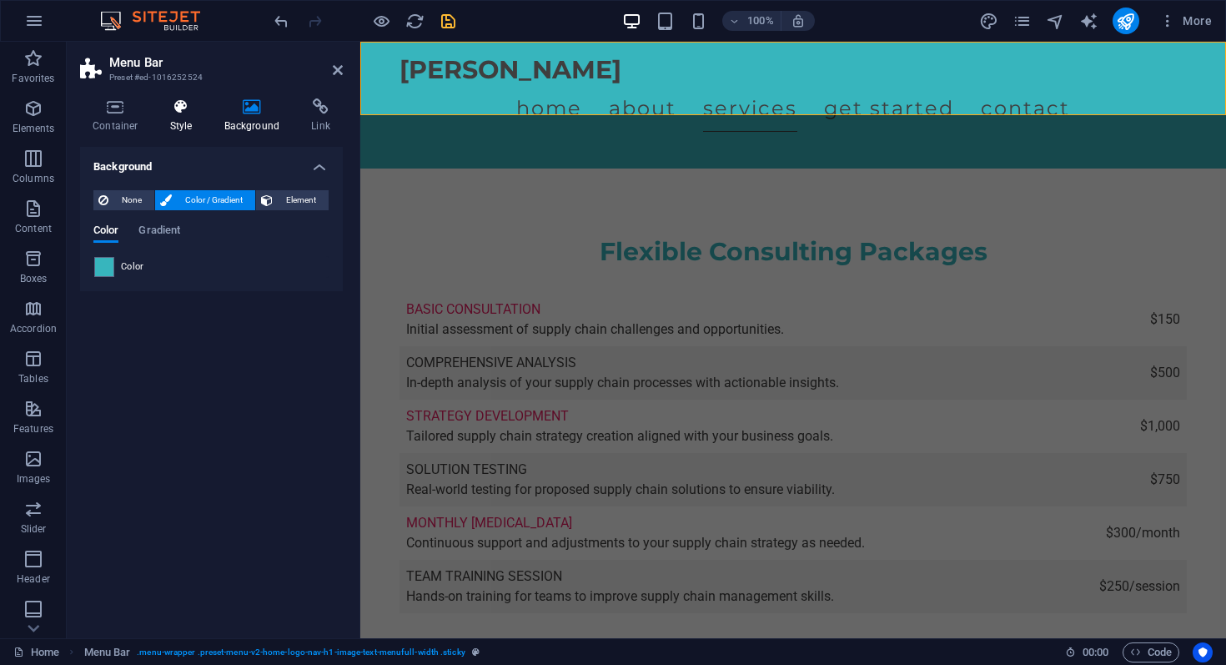
click at [182, 126] on h4 "Style" at bounding box center [185, 115] width 54 height 35
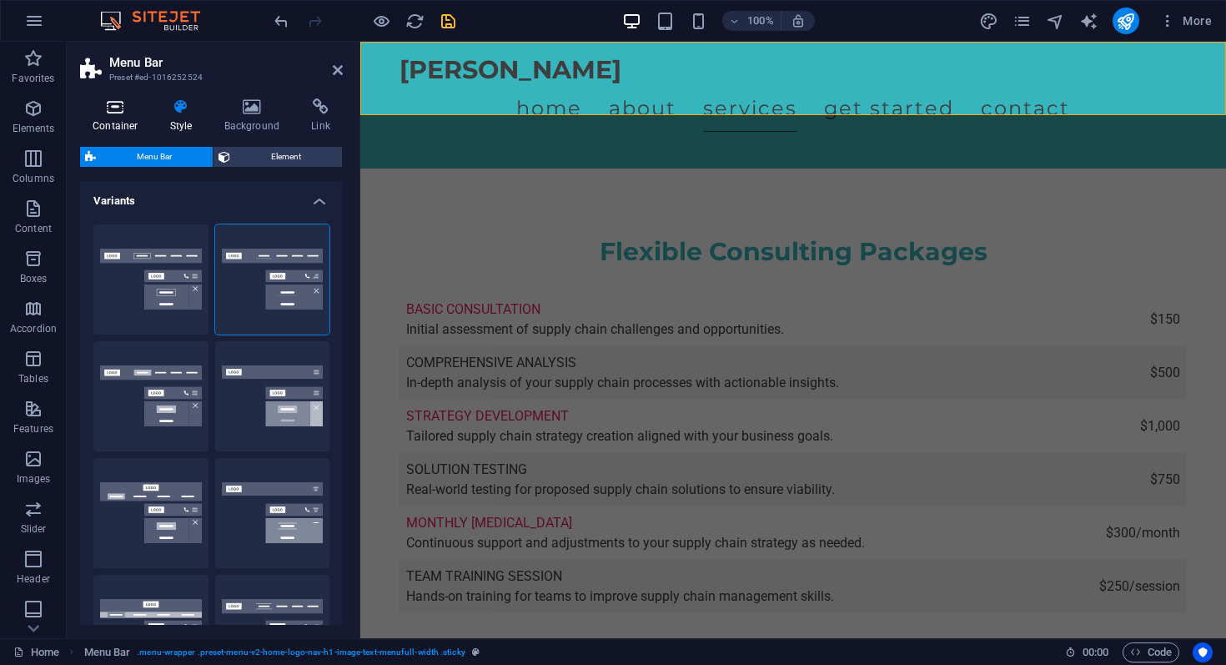
click at [113, 126] on h4 "Container" at bounding box center [119, 115] width 78 height 35
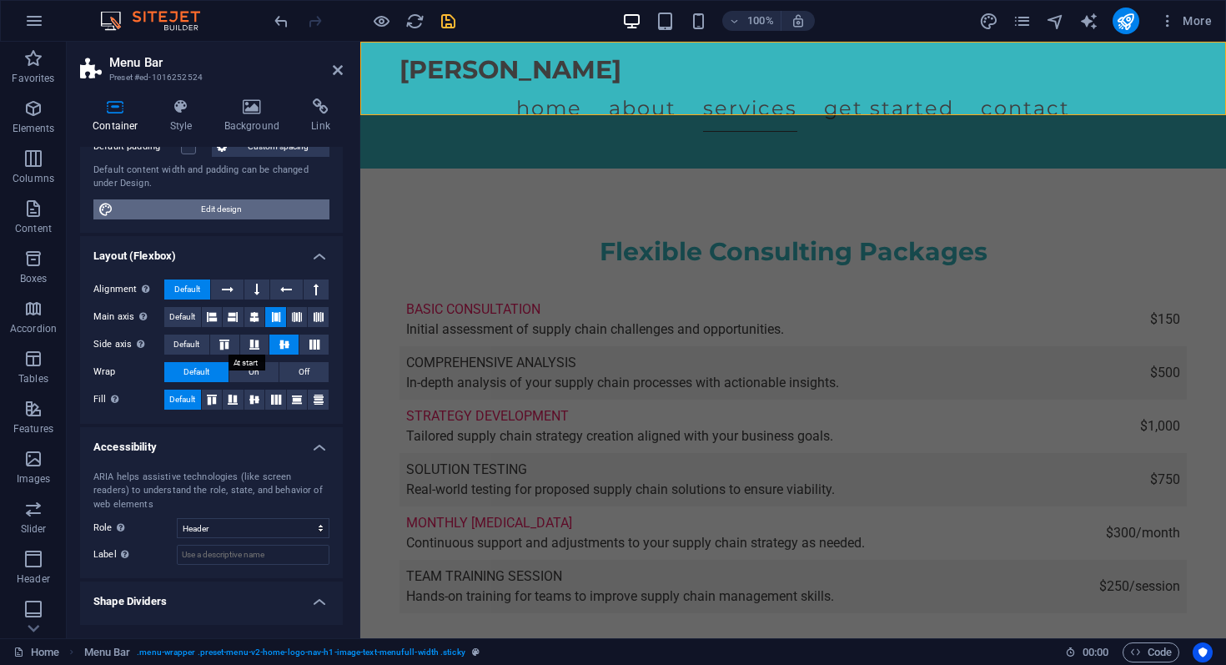
scroll to position [168, 0]
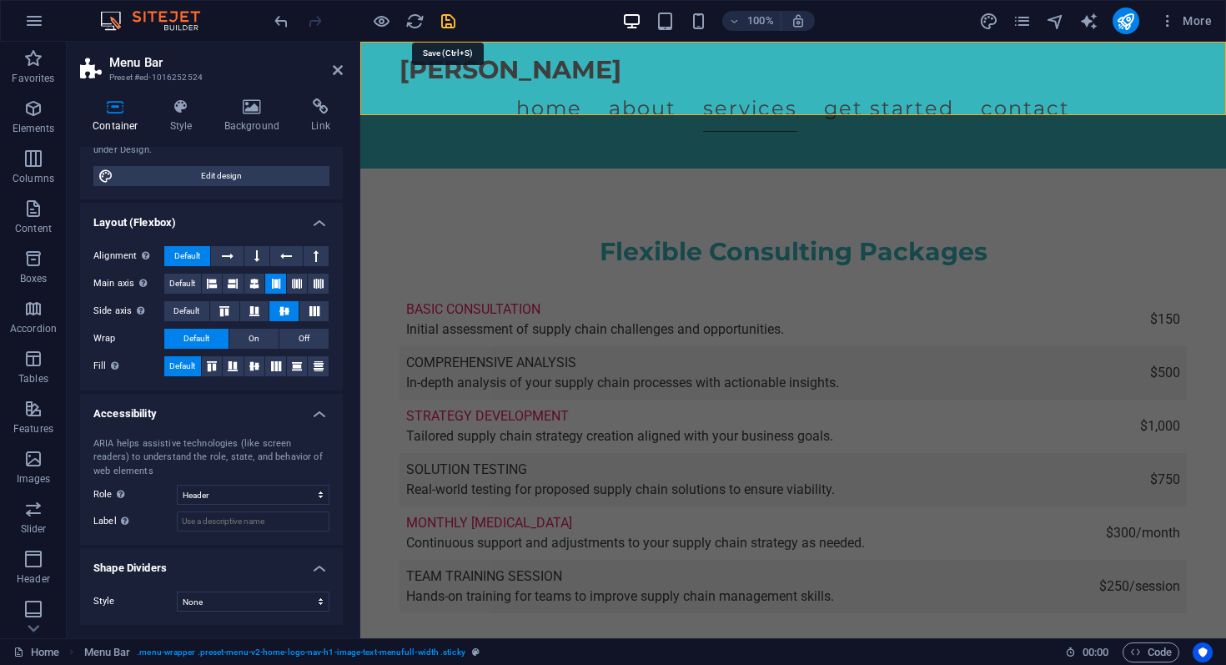
click at [450, 24] on icon "save" at bounding box center [448, 21] width 19 height 19
checkbox input "false"
select select "header"
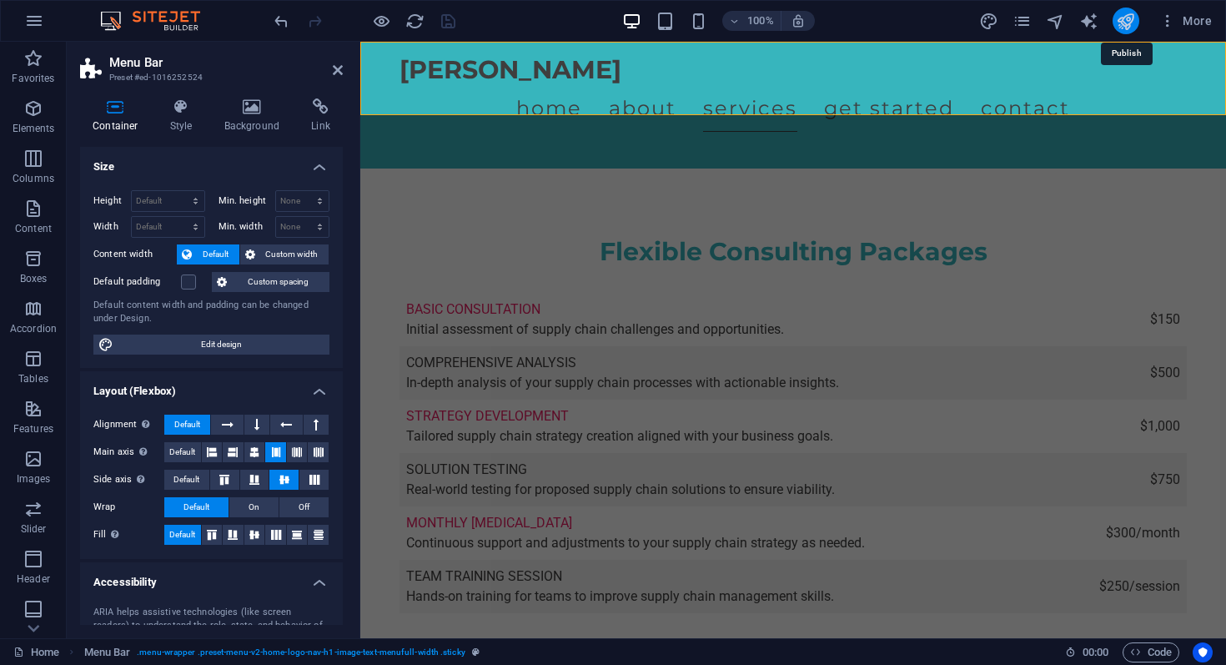
click at [1125, 23] on icon "publish" at bounding box center [1125, 21] width 19 height 19
select select "header"
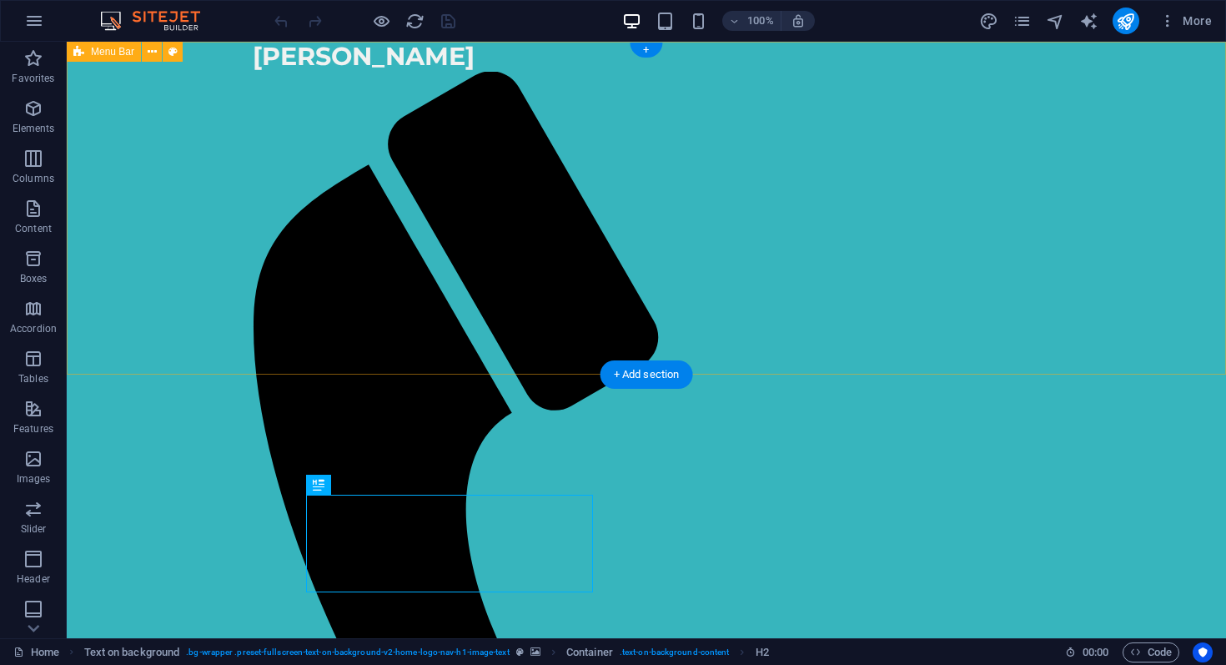
click at [279, 157] on div "[GEOGRAPHIC_DATA] Nkatula Home About Services Get Started Contact" at bounding box center [646, 623] width 1159 height 1163
select select "header"
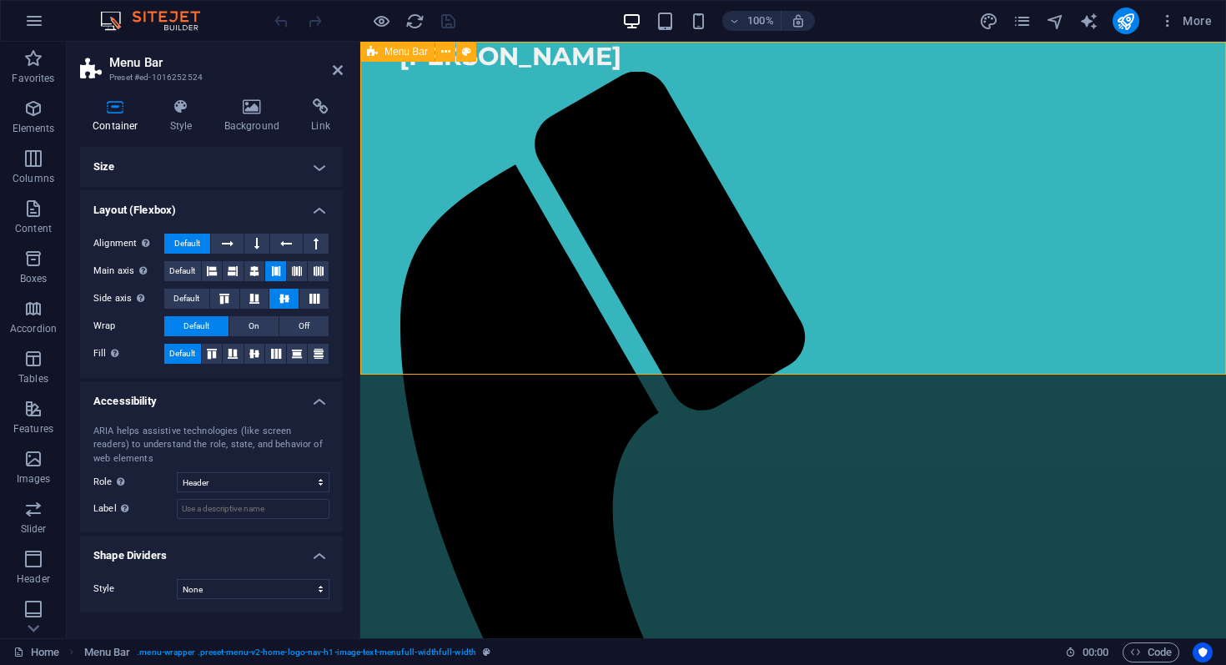
click at [414, 142] on div "[GEOGRAPHIC_DATA] Nkatula Home About Services Get Started Contact" at bounding box center [792, 623] width 865 height 1163
click at [188, 123] on h4 "Style" at bounding box center [185, 115] width 54 height 35
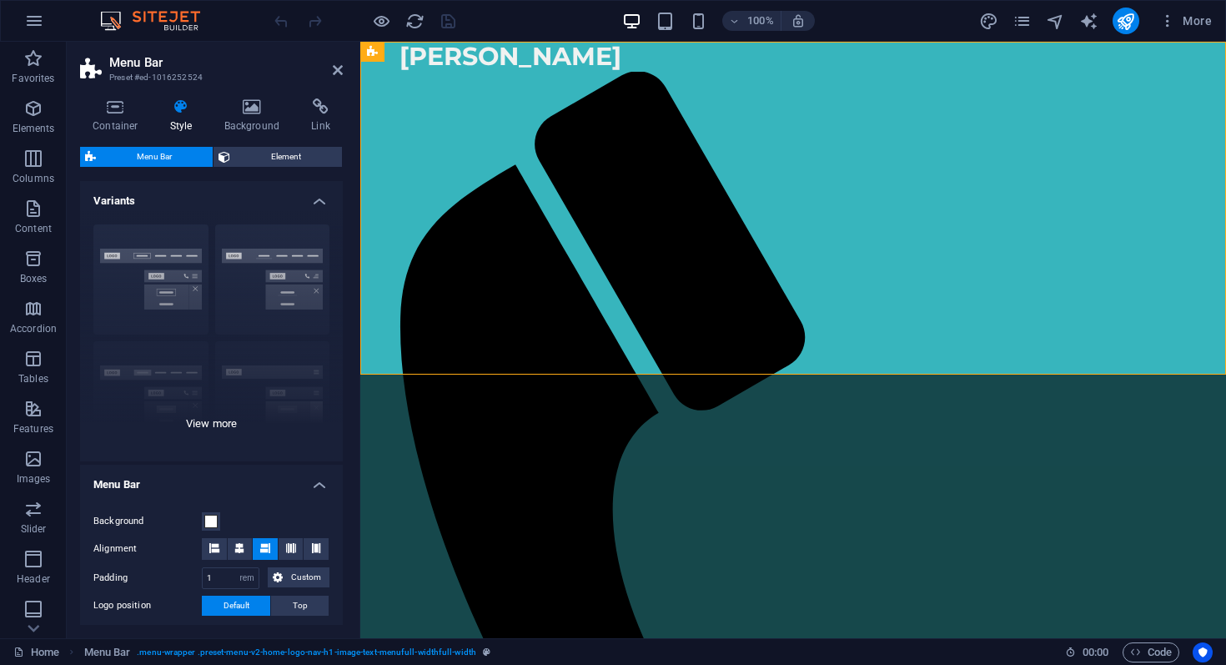
click at [158, 261] on div "Border Centered Default Fixed Loki Trigger Wide XXL" at bounding box center [211, 336] width 263 height 250
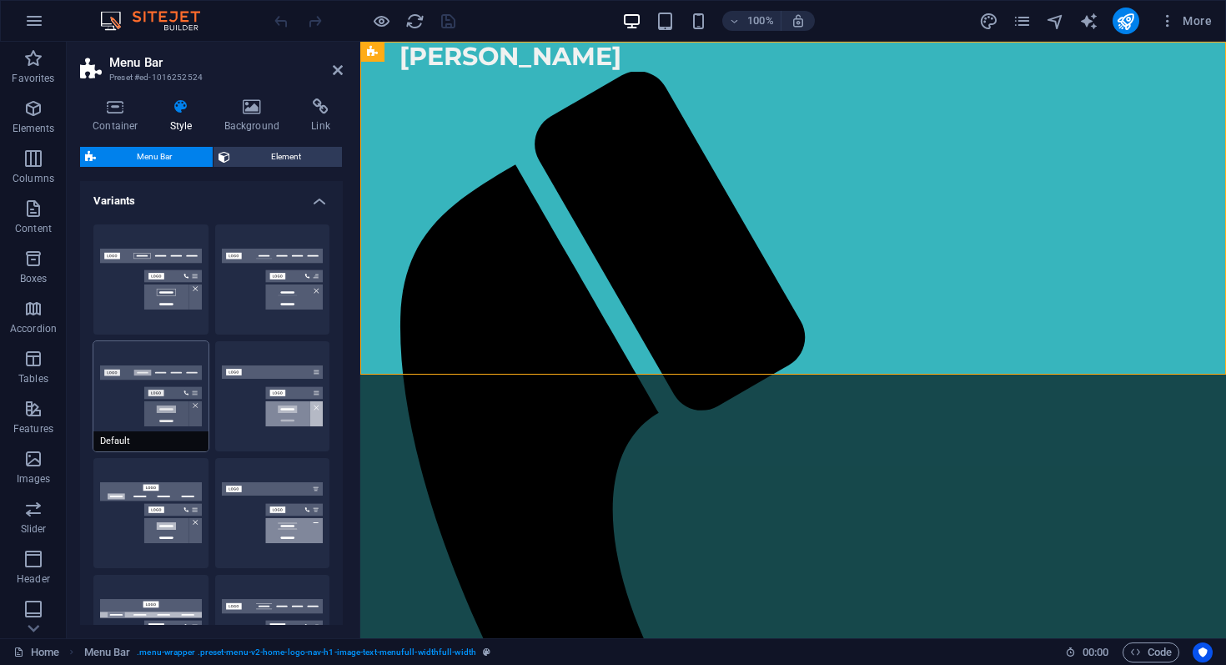
click at [158, 365] on button "Default" at bounding box center [150, 396] width 115 height 110
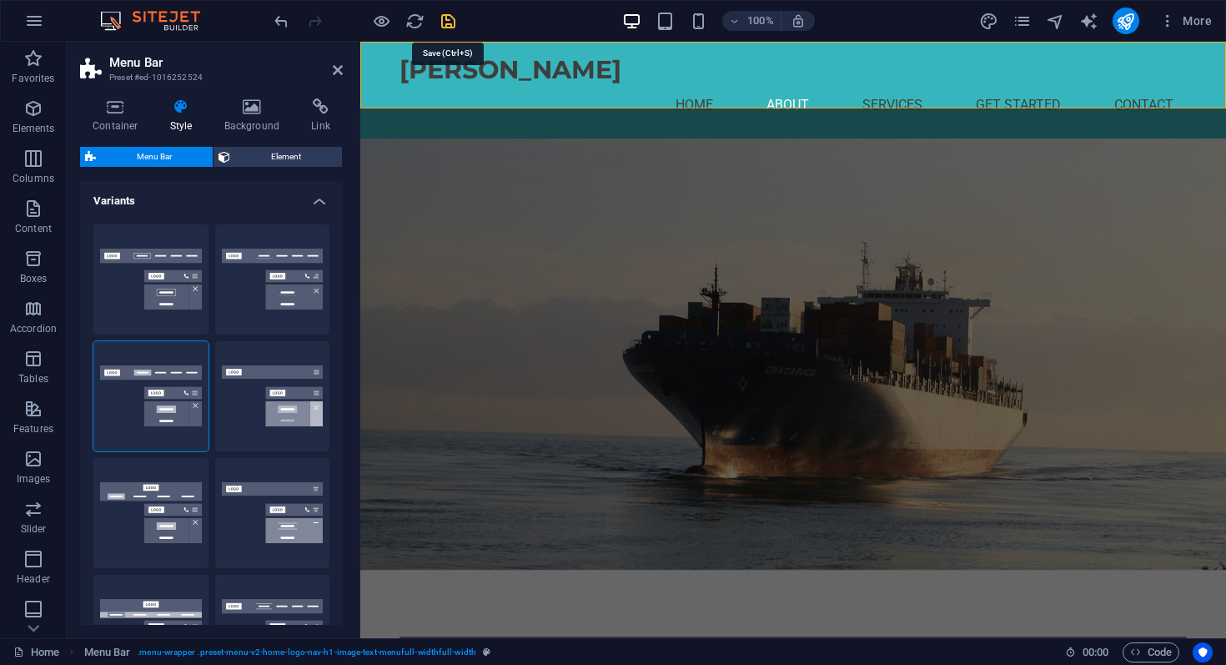
click at [454, 24] on icon "save" at bounding box center [448, 21] width 19 height 19
checkbox input "false"
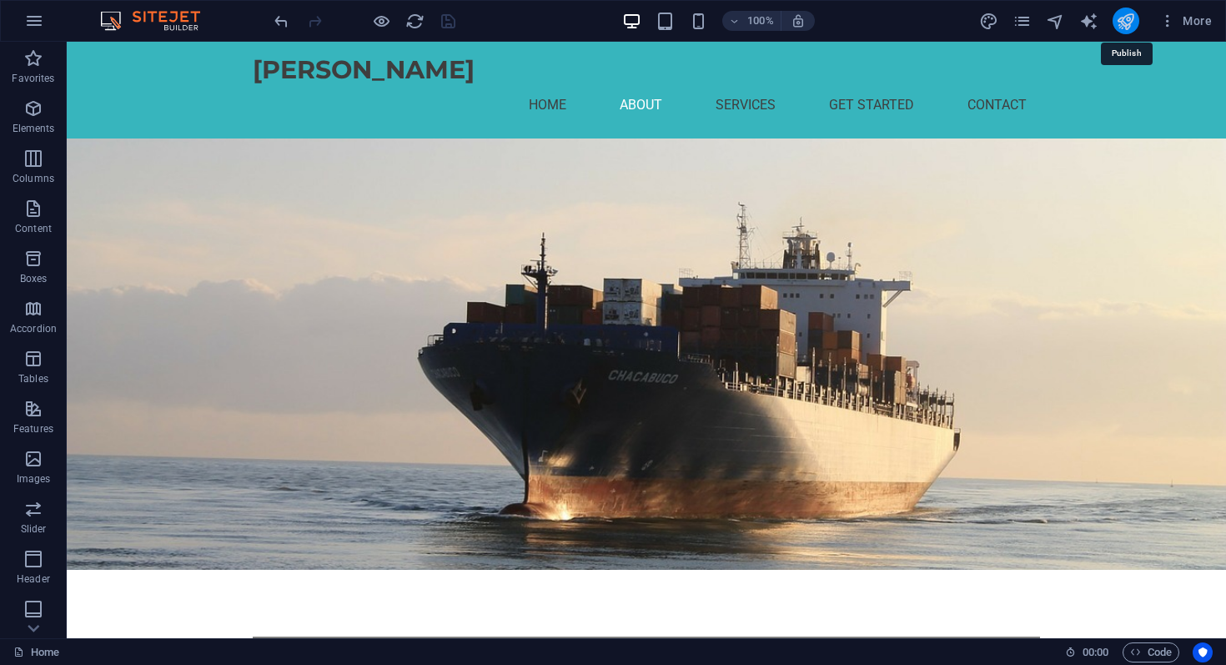
click at [1122, 25] on icon "publish" at bounding box center [1125, 21] width 19 height 19
